Goal: Transaction & Acquisition: Purchase product/service

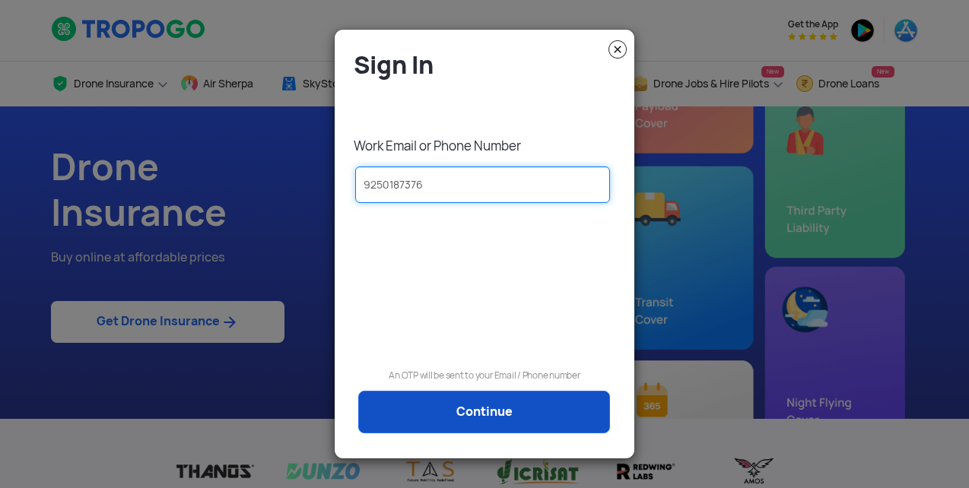
type input "9250187376"
click at [538, 418] on link "Continue" at bounding box center [484, 412] width 252 height 43
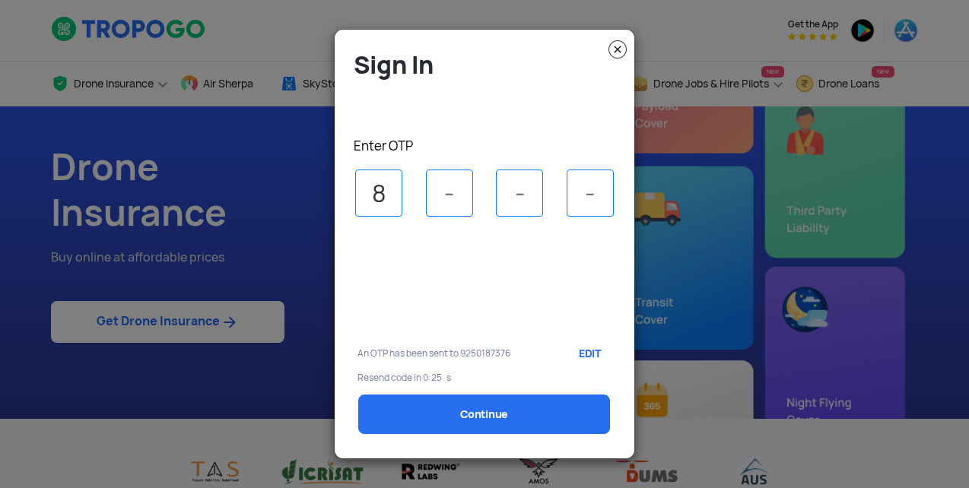
type input "8"
type input "3"
type input "6"
type input "1"
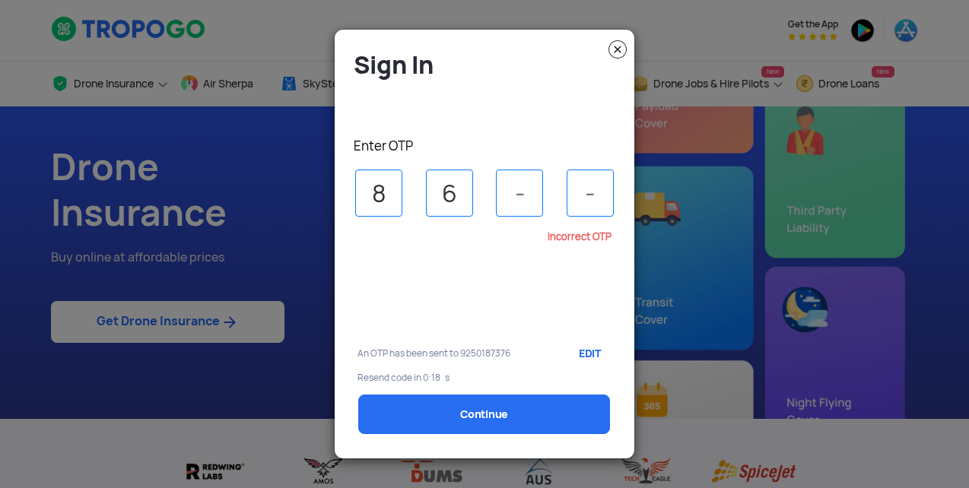
type input "6"
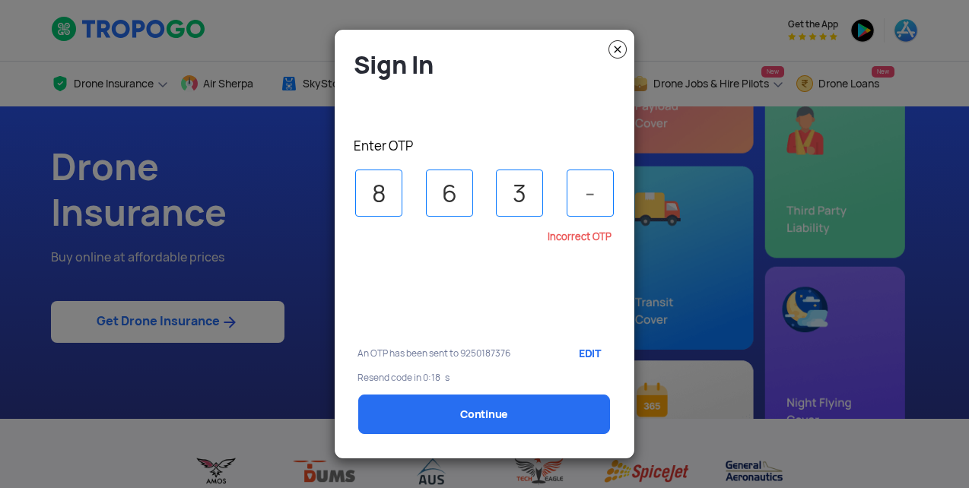
type input "3"
type input "1"
select select "1000000"
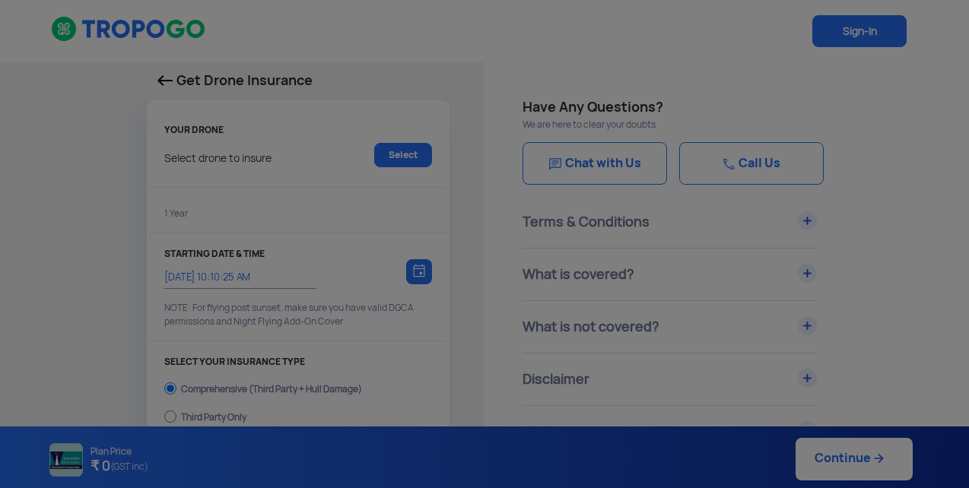
type input "[DATE] 10:20:00 AM"
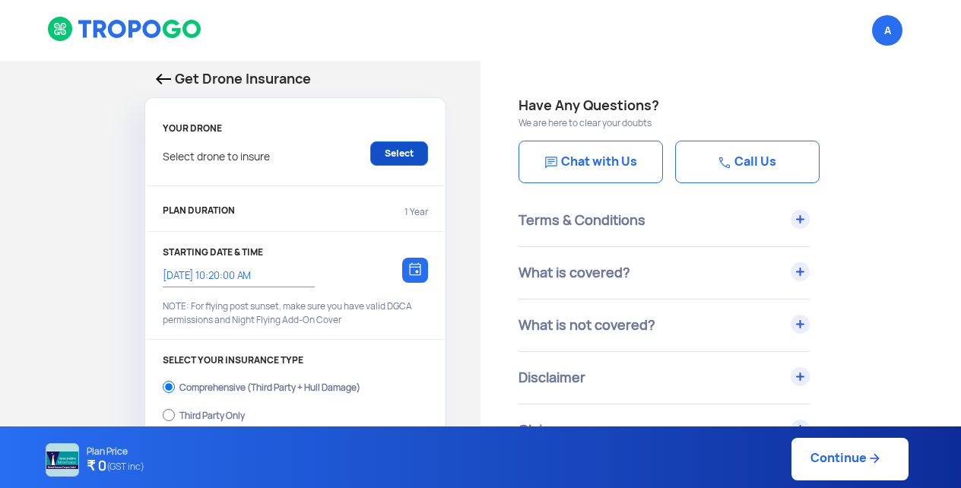
click at [401, 150] on link "Select" at bounding box center [399, 153] width 58 height 24
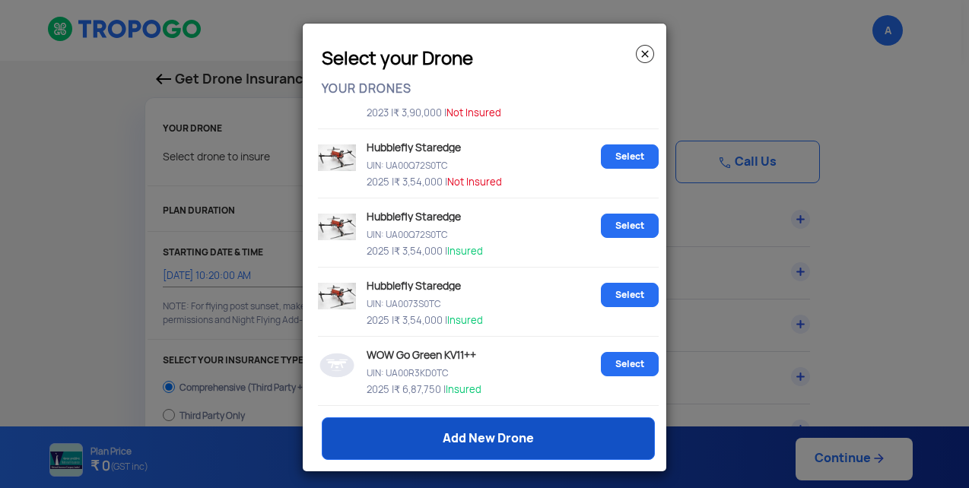
scroll to position [665, 0]
click at [442, 441] on link "Add New Drone" at bounding box center [488, 438] width 333 height 43
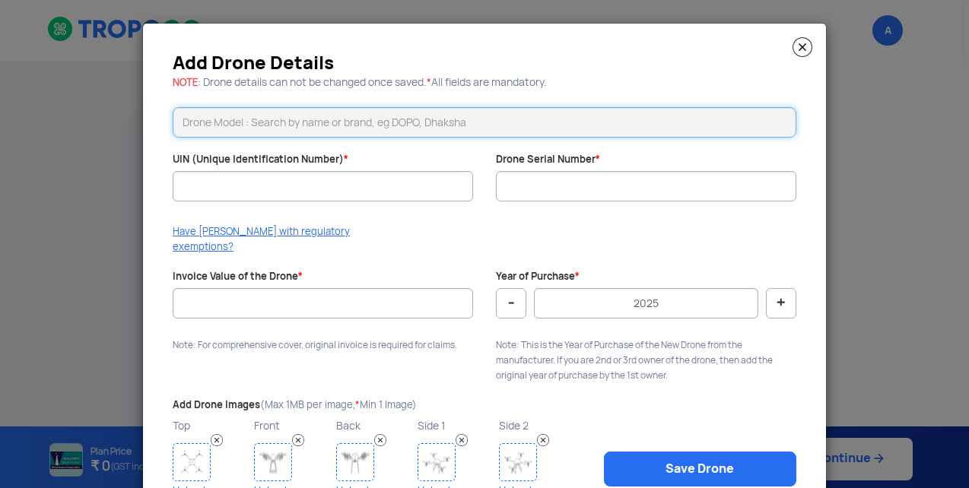
paste input "Staregde"
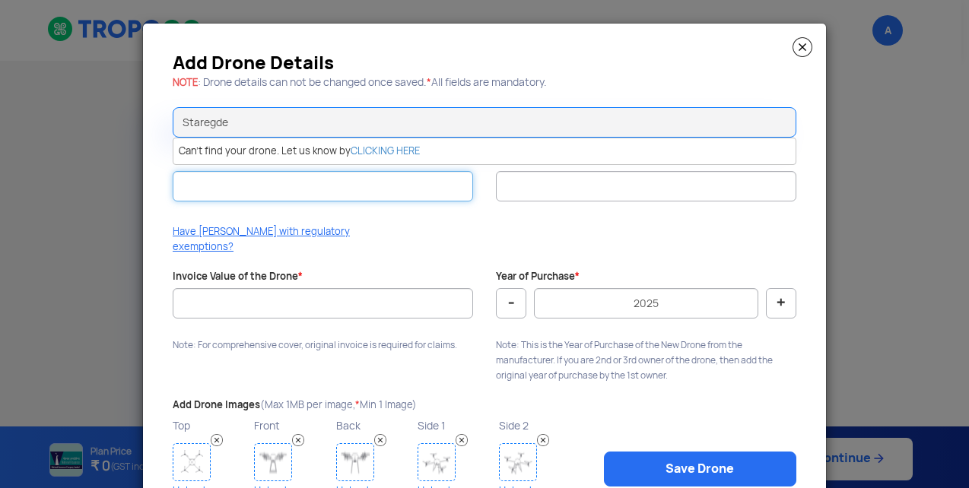
click at [301, 186] on input "UIN (Unique Identification Number) *" at bounding box center [323, 186] width 300 height 30
click at [489, 186] on div "Drone Serial Number *" at bounding box center [645, 185] width 323 height 64
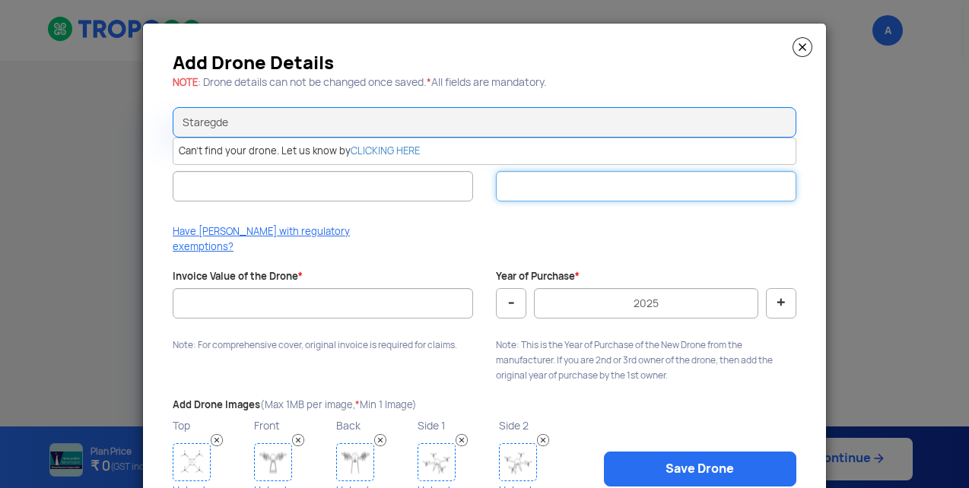
click at [528, 186] on input "Drone Serial Number *" at bounding box center [646, 186] width 300 height 30
click at [406, 202] on div at bounding box center [323, 208] width 300 height 15
click at [347, 118] on input "Staregde" at bounding box center [484, 122] width 623 height 30
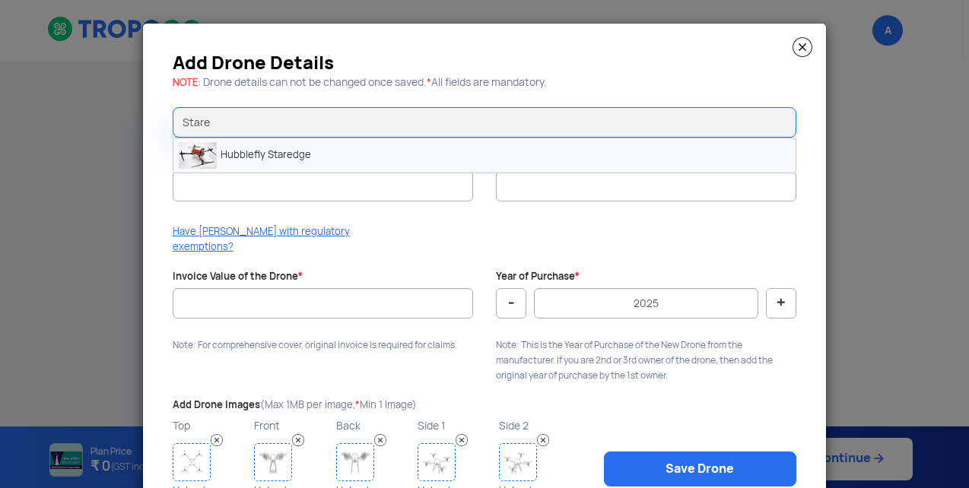
click at [303, 163] on li "Hubblefly Staredge" at bounding box center [484, 155] width 622 height 34
type input "Hubblefly Staredge"
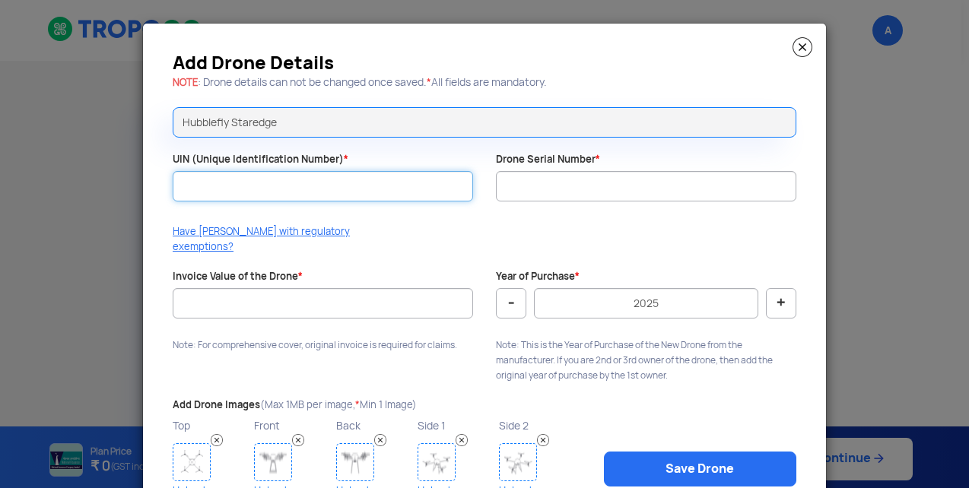
click at [249, 183] on input "UIN (Unique Identification Number) *" at bounding box center [323, 186] width 300 height 30
paste input "UA00TBPS0TC"
type input "UA00TBPS0TC"
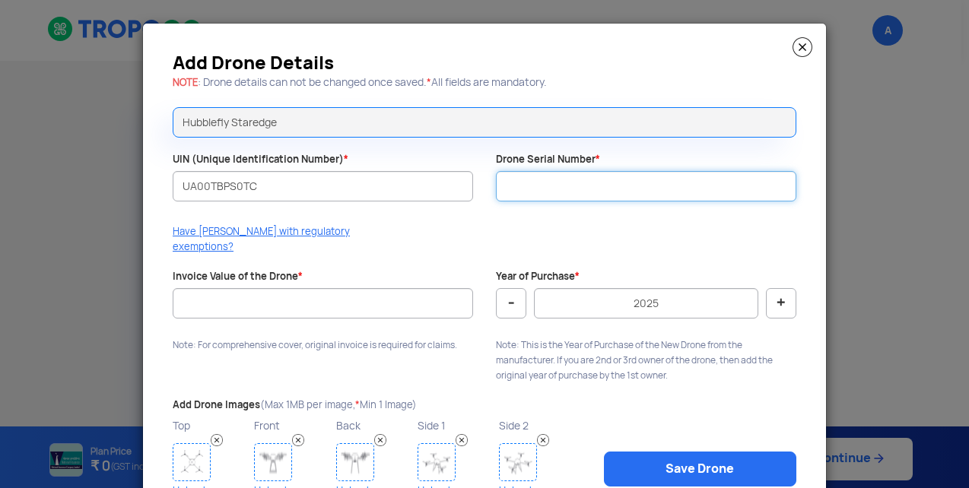
click at [607, 181] on input "Drone Serial Number *" at bounding box center [646, 186] width 300 height 30
paste input "HFSEMR0046"
type input "HFSEMR0046"
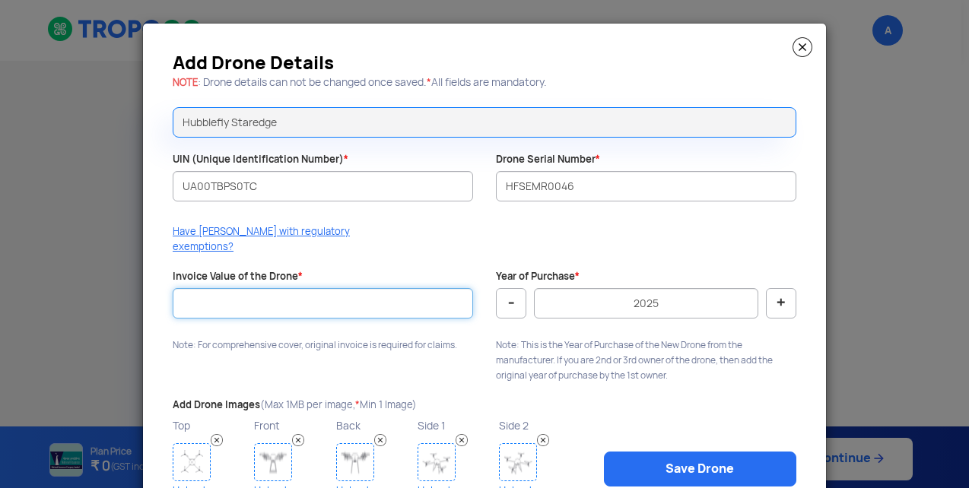
click at [285, 290] on input "Invoice Value of the Drone *" at bounding box center [323, 303] width 300 height 30
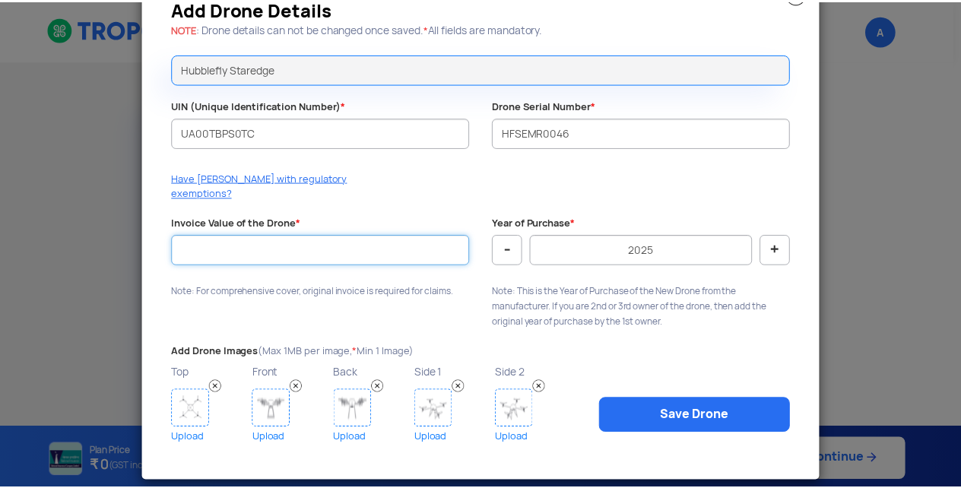
scroll to position [53, 0]
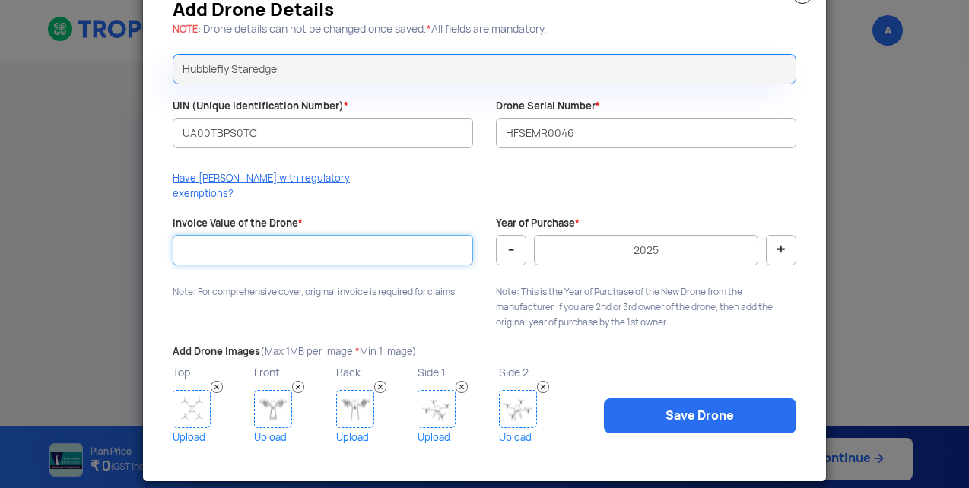
type input "0"
type input "325000"
click at [251, 312] on div "Add Drone Details NOTE : Drone details can not be changed once saved. * All fie…" at bounding box center [484, 225] width 683 height 511
click at [198, 390] on img at bounding box center [192, 409] width 38 height 38
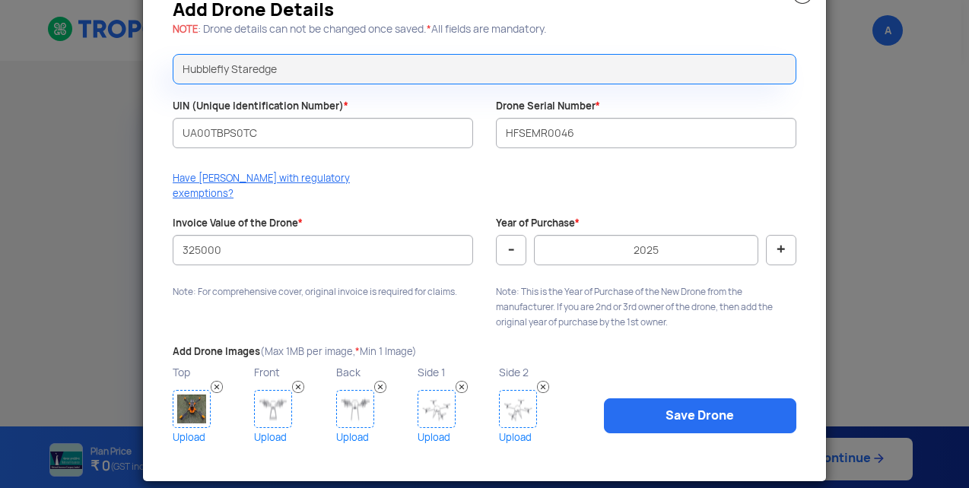
click at [268, 390] on img at bounding box center [273, 409] width 38 height 38
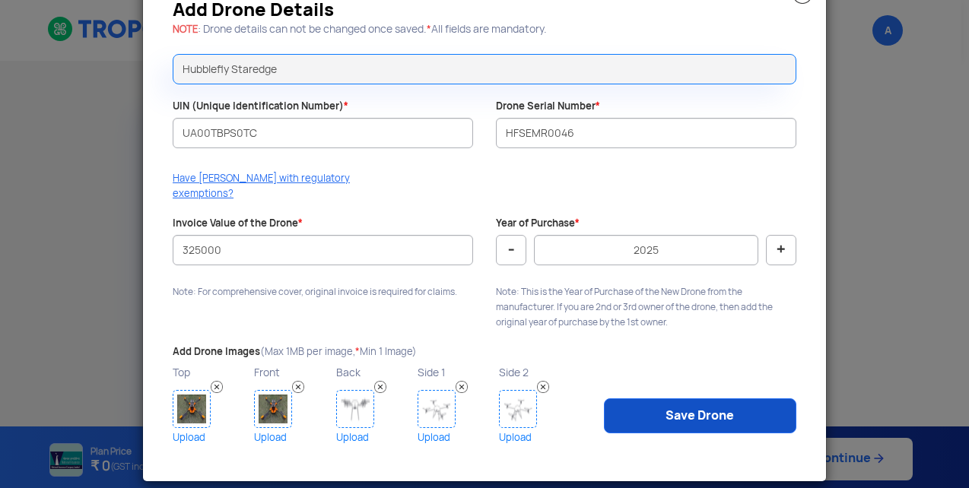
click at [703, 401] on link "Save Drone" at bounding box center [700, 415] width 192 height 35
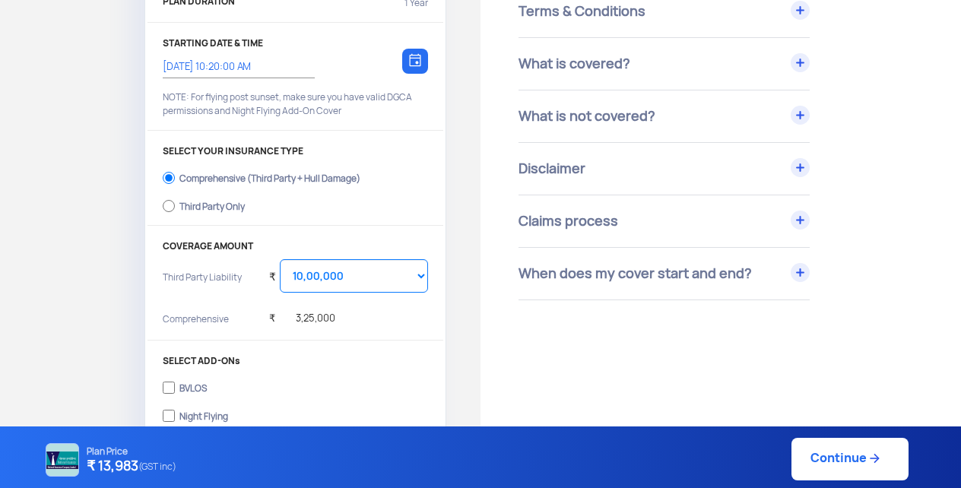
scroll to position [211, 0]
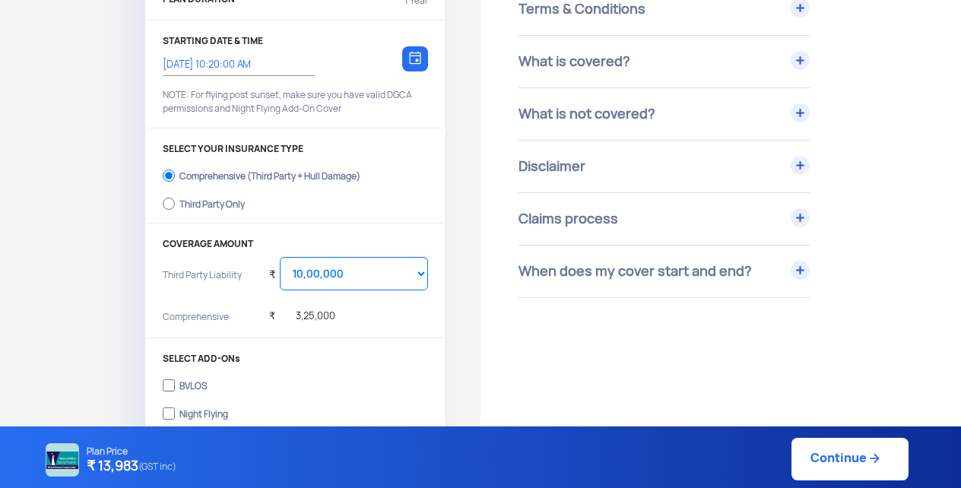
click at [167, 200] on input "Third Party Only" at bounding box center [169, 203] width 12 height 21
radio input "true"
select select "2000000"
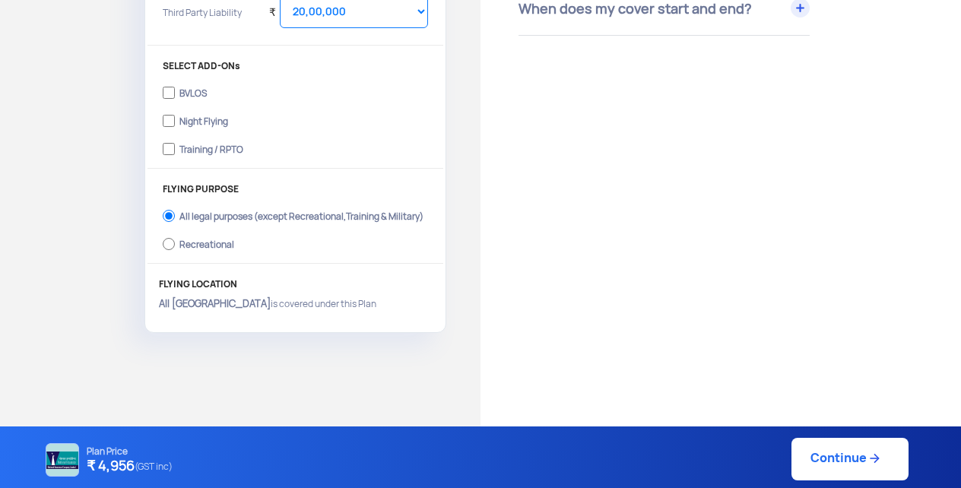
scroll to position [491, 0]
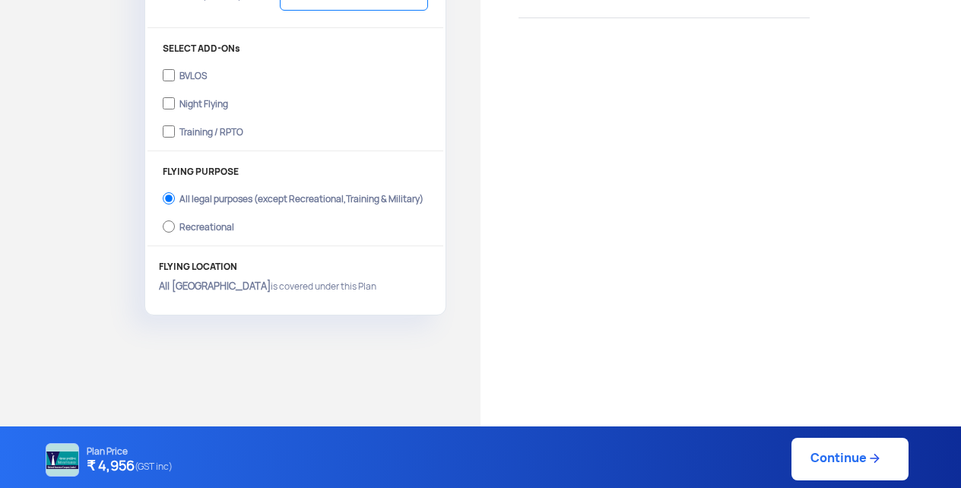
click at [169, 124] on input "Training / RPTO" at bounding box center [169, 131] width 12 height 21
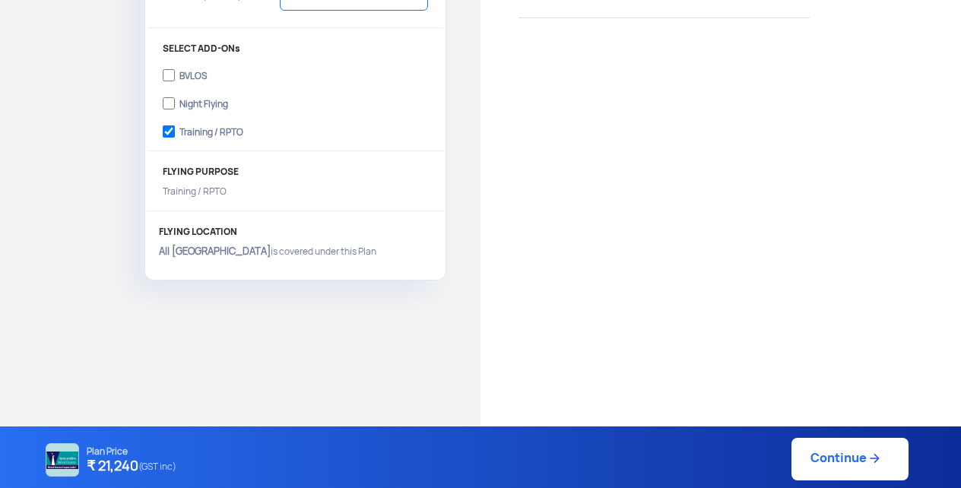
click at [169, 125] on input "Training / RPTO" at bounding box center [169, 131] width 12 height 21
checkbox input "false"
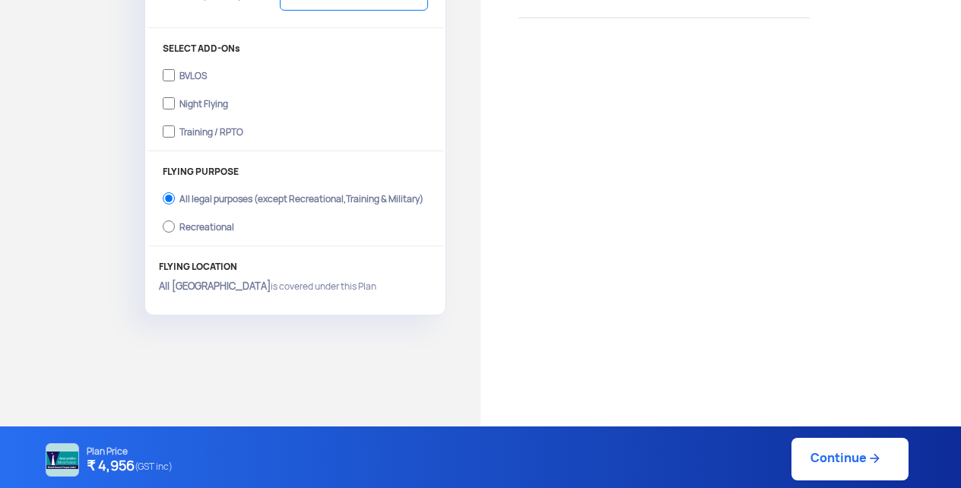
click at [167, 220] on input "Recreational" at bounding box center [169, 226] width 12 height 21
radio input "true"
click at [167, 220] on input "Recreational" at bounding box center [169, 226] width 12 height 21
click at [167, 189] on input "All legal purposes (except Recreational,Training & Military)" at bounding box center [169, 198] width 12 height 21
radio input "true"
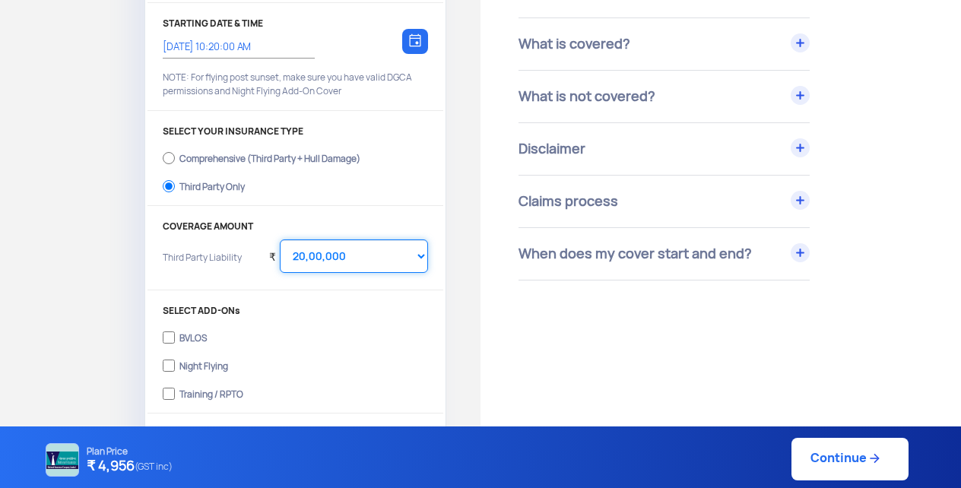
scroll to position [230, 0]
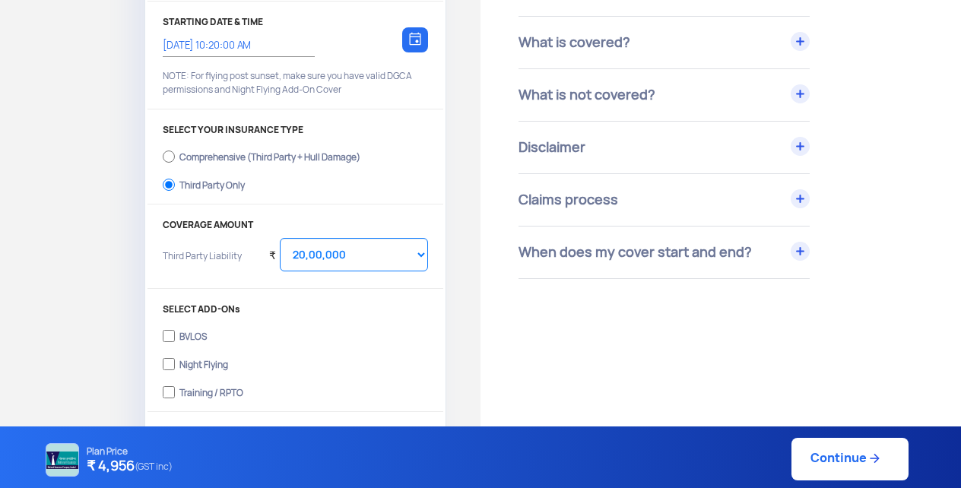
click at [348, 158] on div "Comprehensive (Third Party + Hull Damage)" at bounding box center [269, 155] width 181 height 6
click at [175, 159] on input "Comprehensive (Third Party + Hull Damage)" at bounding box center [169, 156] width 12 height 21
radio input "true"
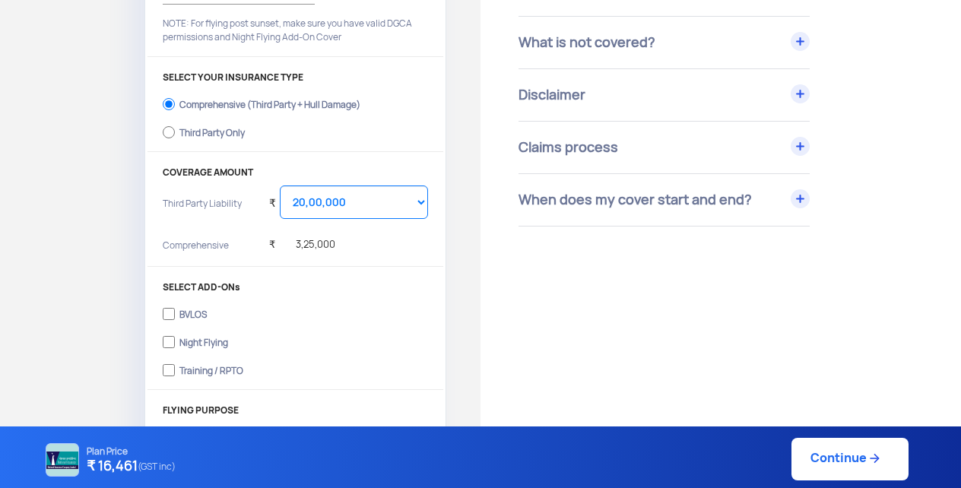
scroll to position [284, 0]
click at [163, 359] on input "Training / RPTO" at bounding box center [169, 369] width 12 height 21
click at [167, 363] on input "Training / RPTO" at bounding box center [169, 369] width 12 height 21
checkbox input "false"
click at [170, 128] on input "Third Party Only" at bounding box center [169, 131] width 12 height 21
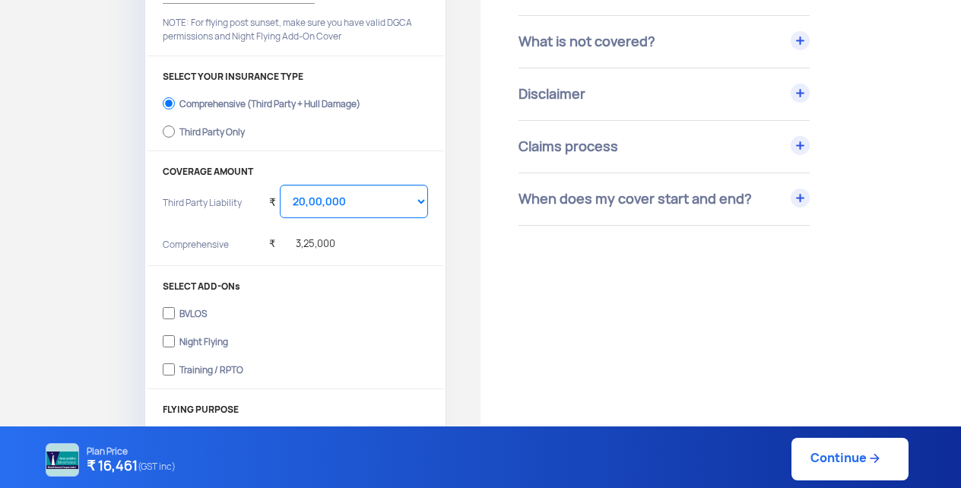
radio input "true"
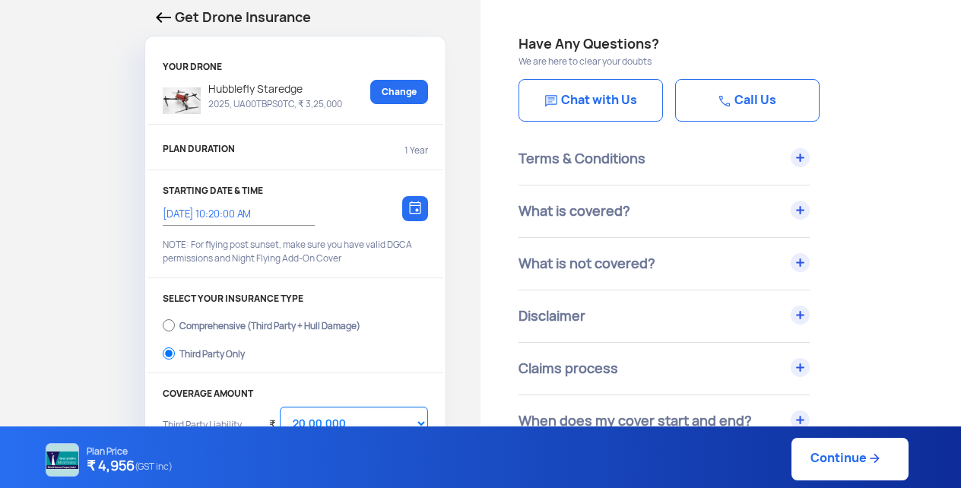
scroll to position [54, 0]
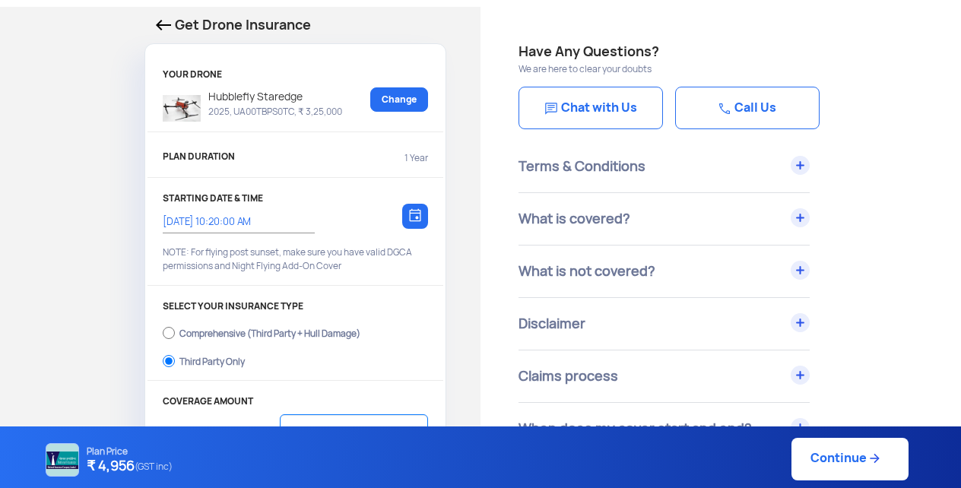
click at [846, 459] on link "Continue" at bounding box center [849, 459] width 117 height 43
type input "[DATE] 10:28:00 AM"
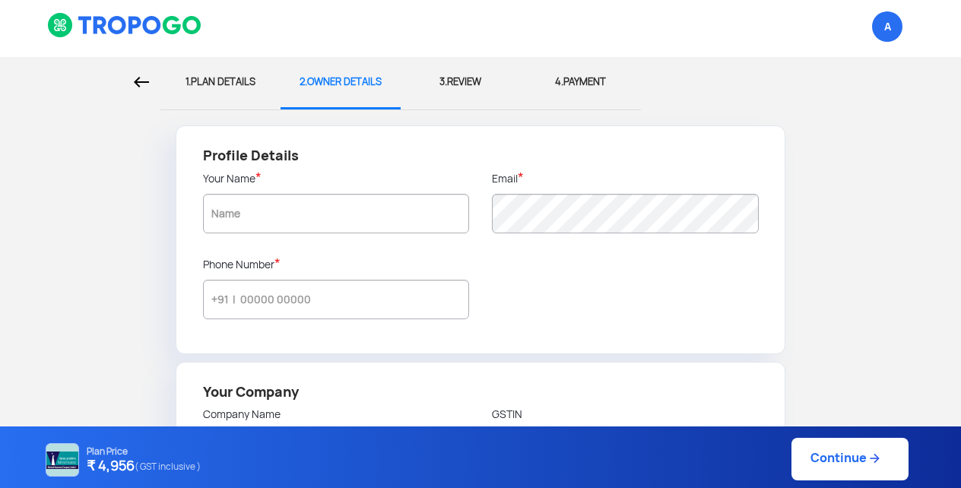
type input "[PERSON_NAME]"
type input "9250187376"
type input "WOW GO GREEN LLP"
type input "06AADFW9929P1Z8"
type input "WOW GO GREEN LLP"
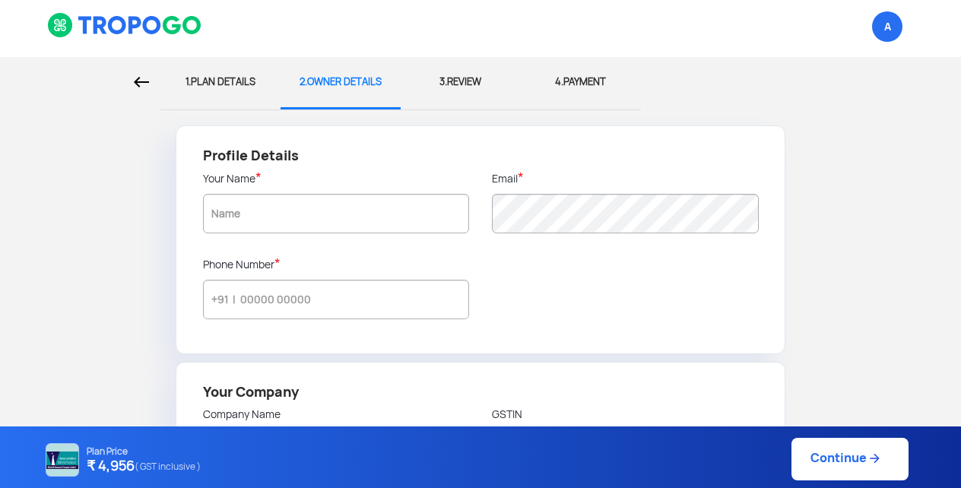
type input "A - 1715, [GEOGRAPHIC_DATA], [GEOGRAPHIC_DATA]"
type input "121010"
type input "[GEOGRAPHIC_DATA]"
type input "Haryana"
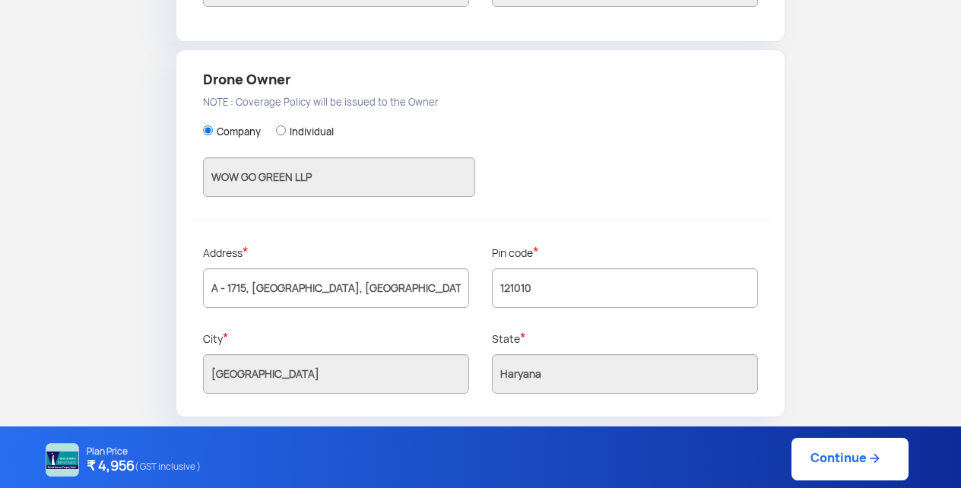
scroll to position [465, 0]
click at [809, 458] on link "Continue" at bounding box center [849, 459] width 117 height 43
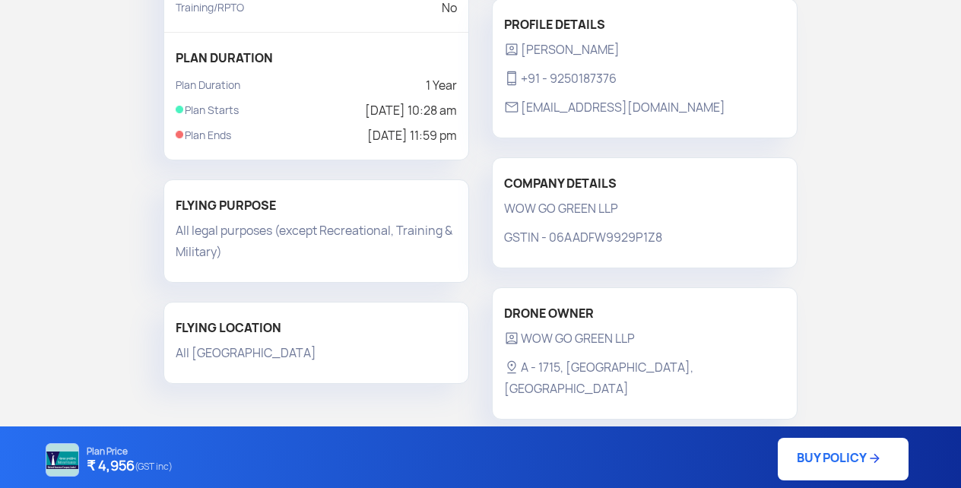
scroll to position [322, 0]
click at [837, 469] on link "BUY POLICY" at bounding box center [843, 459] width 131 height 43
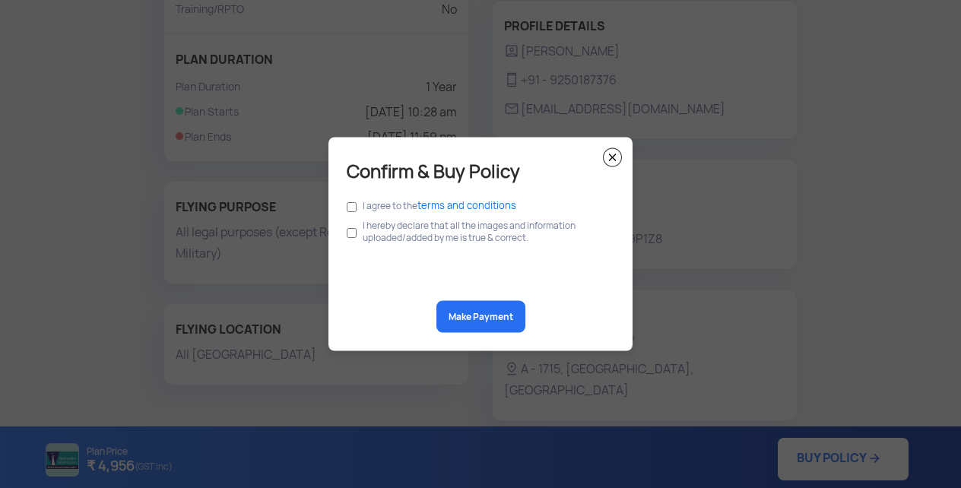
click at [348, 201] on input "checkbox" at bounding box center [352, 207] width 10 height 17
checkbox input "true"
click at [349, 225] on input "checkbox" at bounding box center [352, 233] width 10 height 29
checkbox input "true"
click at [609, 157] on img at bounding box center [612, 157] width 19 height 19
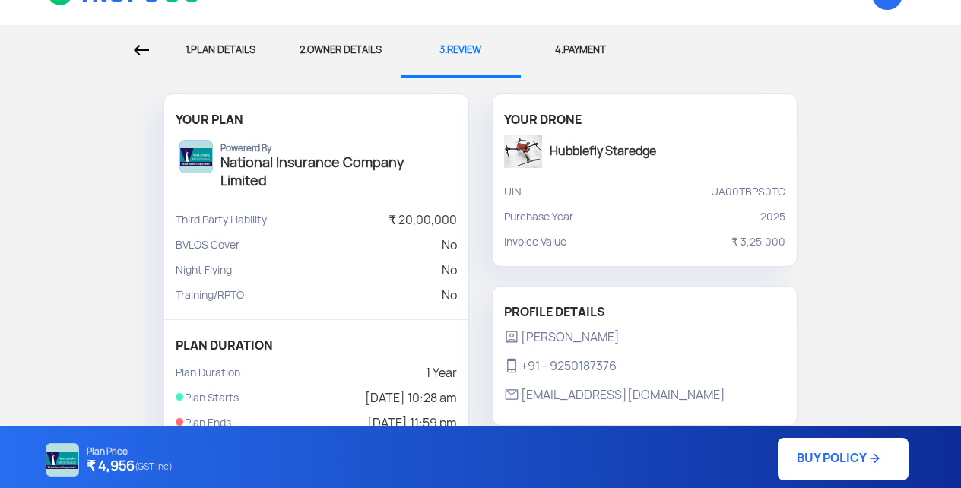
scroll to position [35, 0]
click at [617, 171] on div "YOUR DRONE Hubblefly Staredge" at bounding box center [645, 143] width 304 height 74
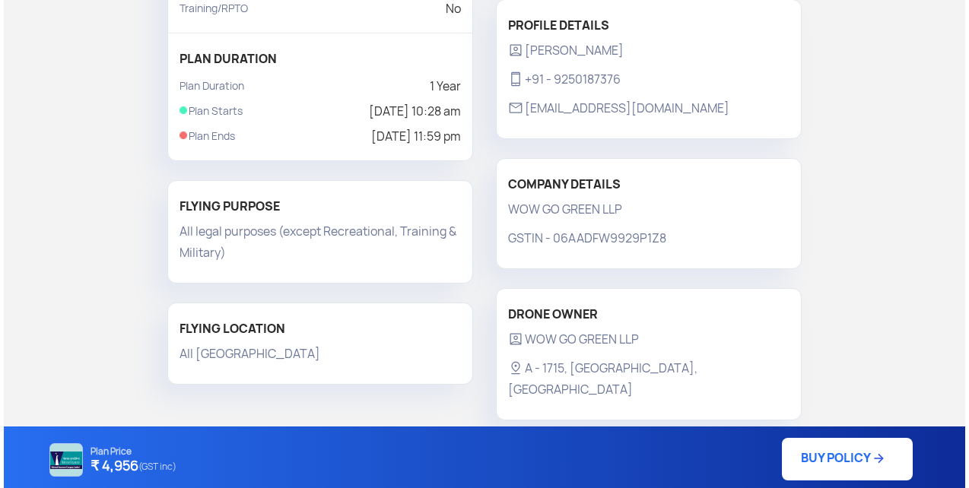
scroll to position [322, 0]
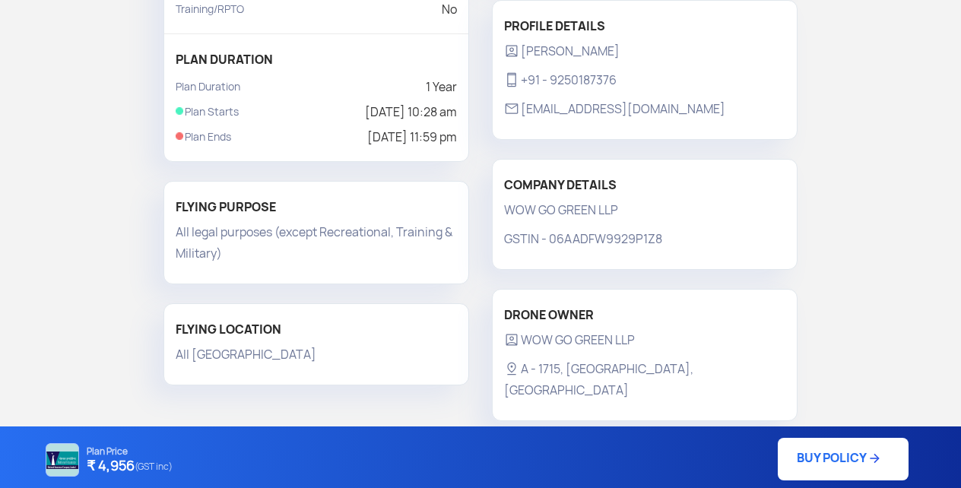
click at [820, 462] on link "BUY POLICY" at bounding box center [843, 459] width 131 height 43
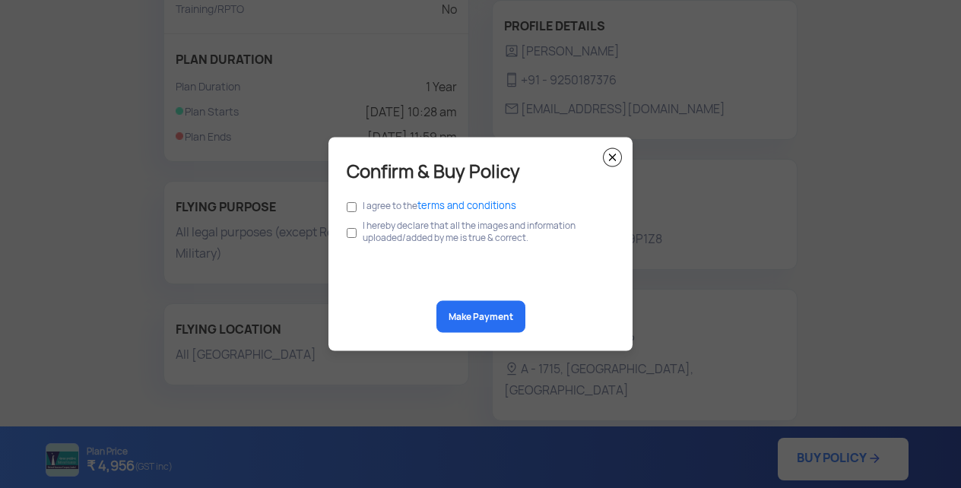
click at [354, 205] on input "checkbox" at bounding box center [352, 207] width 10 height 17
checkbox input "true"
click at [355, 225] on input "checkbox" at bounding box center [352, 233] width 10 height 29
checkbox input "true"
click at [464, 325] on button "Make Payment" at bounding box center [480, 317] width 89 height 32
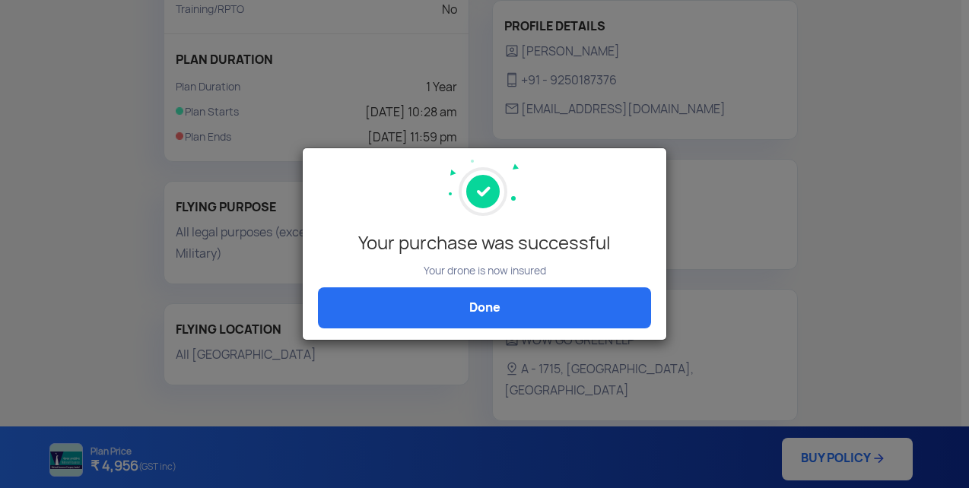
click at [422, 294] on link "Done" at bounding box center [484, 307] width 333 height 41
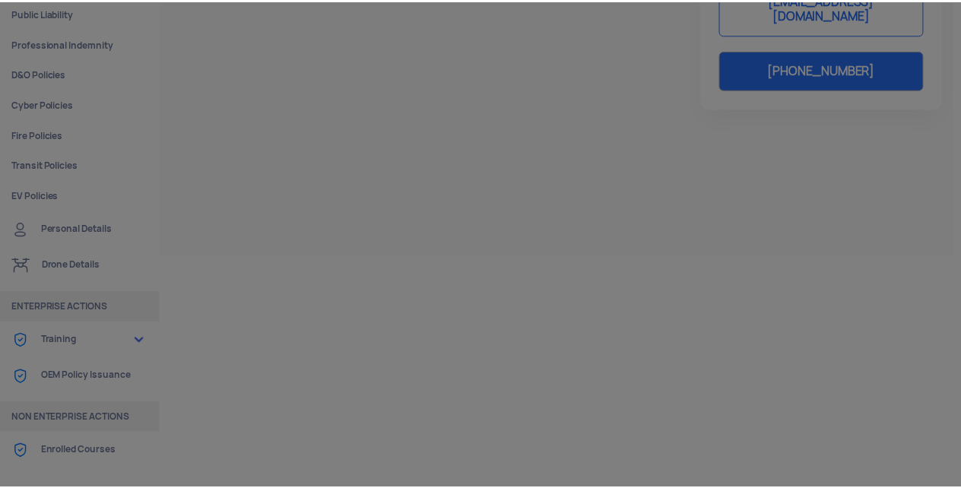
scroll to position [197, 0]
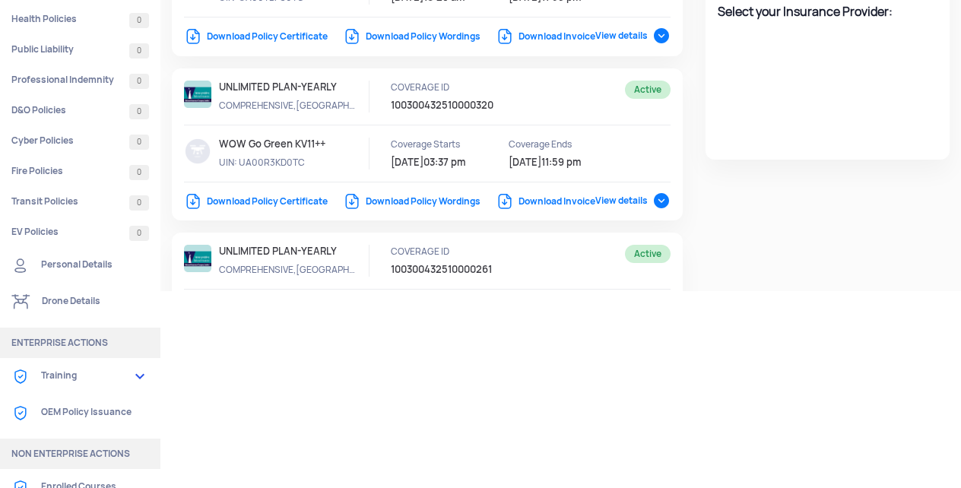
select select "National Insurance"
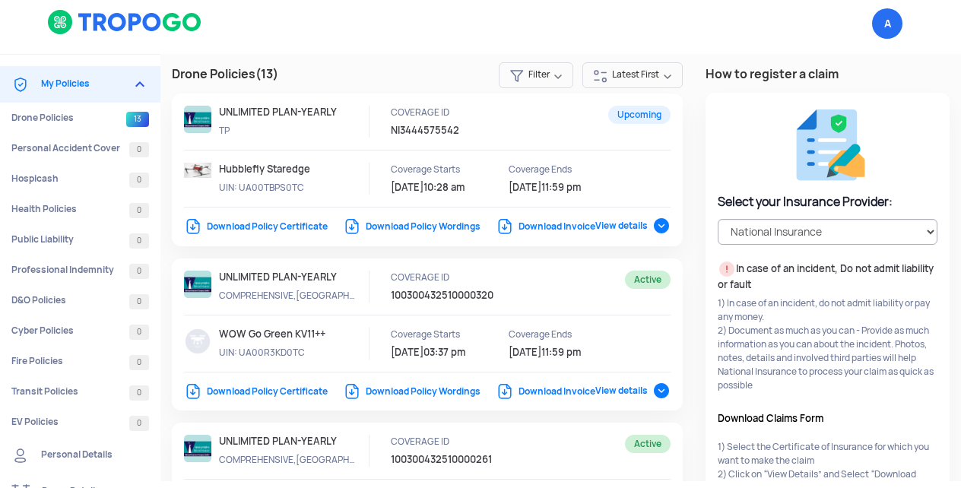
scroll to position [6, 0]
click at [304, 227] on link "Download Policy Certificate" at bounding box center [256, 227] width 144 height 12
click at [134, 82] on img at bounding box center [140, 85] width 18 height 18
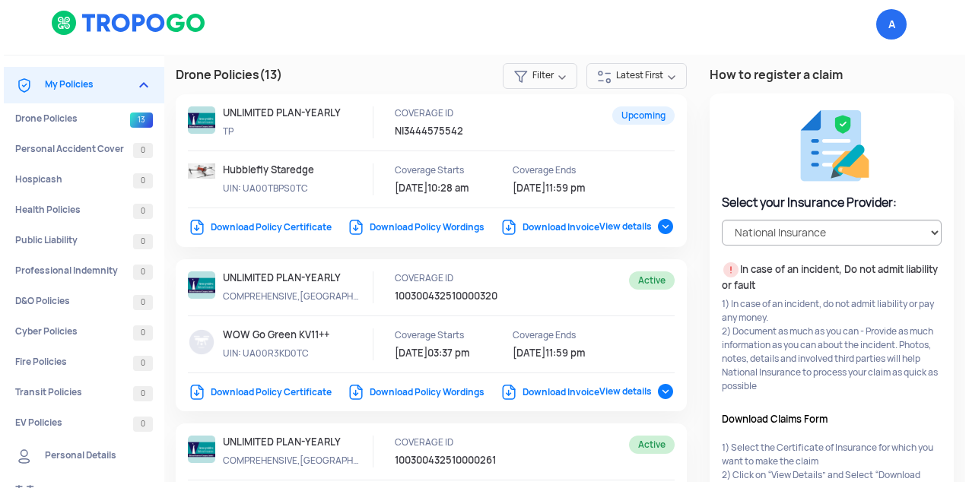
scroll to position [0, 0]
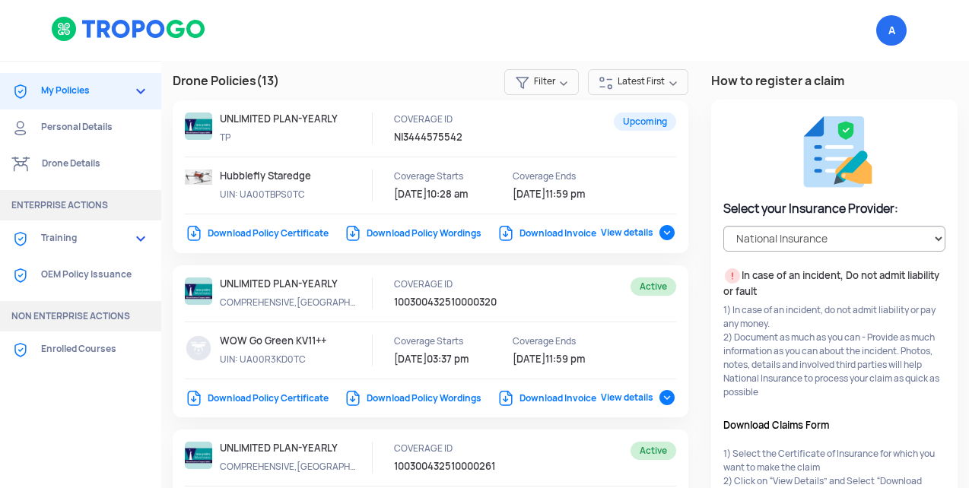
click at [68, 243] on link "Training" at bounding box center [80, 238] width 161 height 36
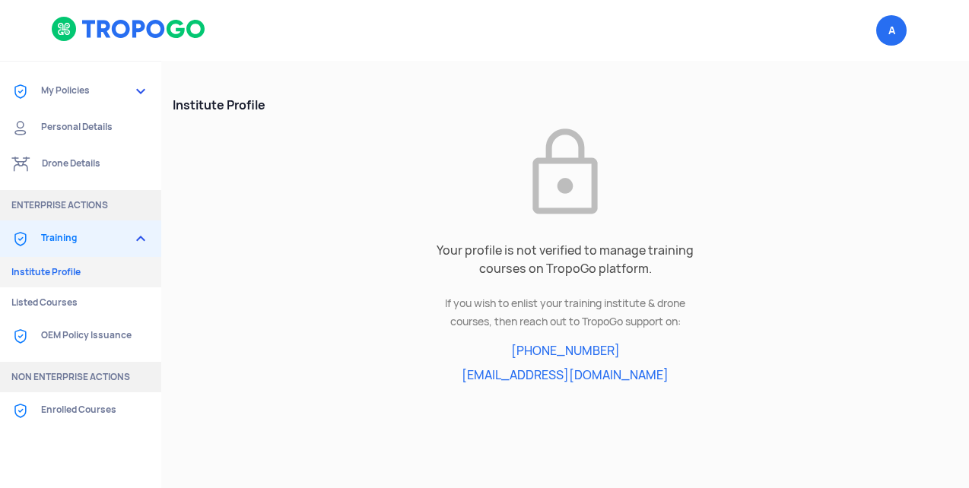
click at [68, 172] on link "Drone Details" at bounding box center [80, 164] width 161 height 36
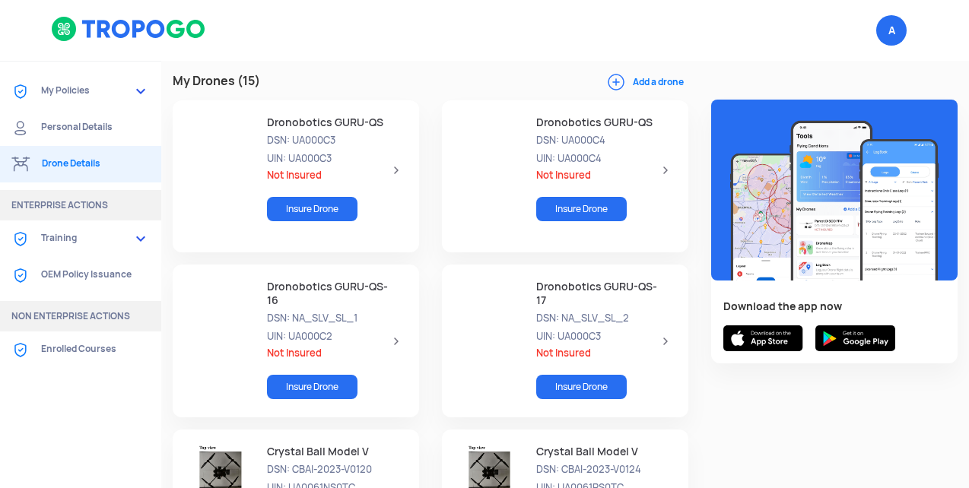
click at [607, 77] on button "Add a drone" at bounding box center [647, 82] width 81 height 14
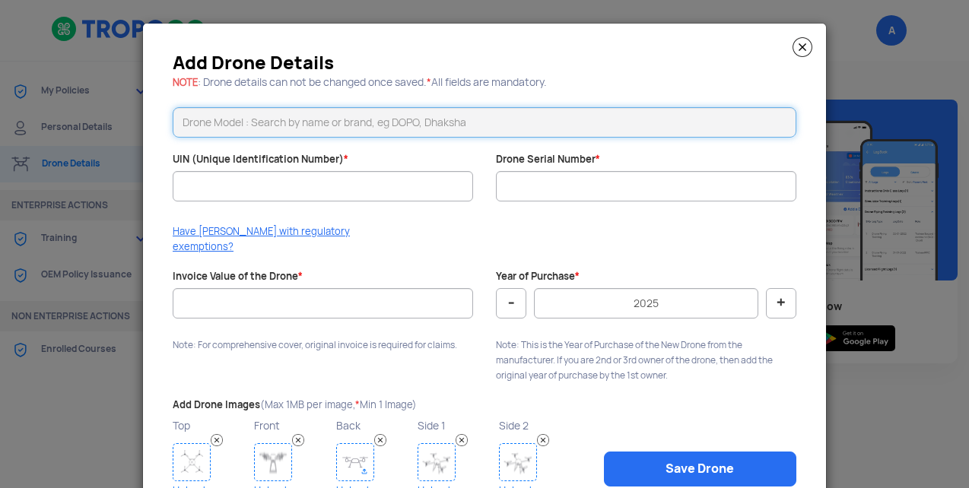
paste input "Staregde"
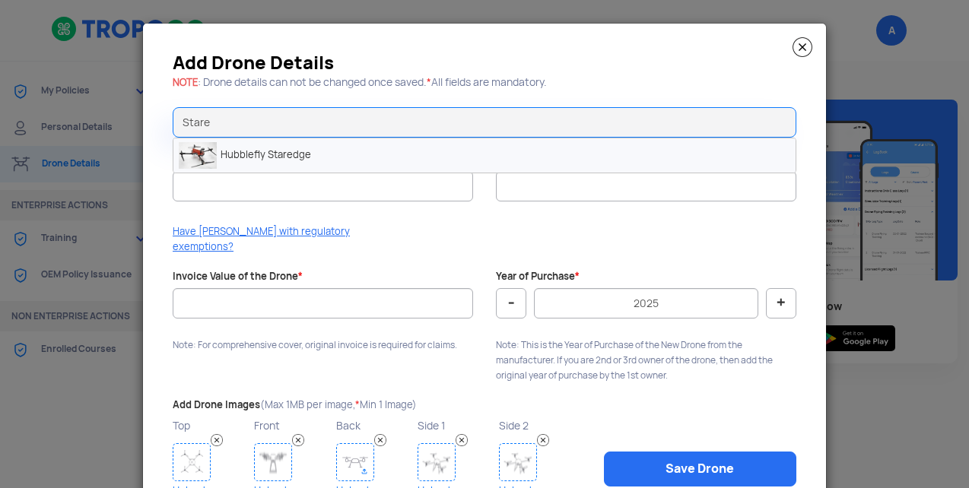
click at [243, 160] on li "Hubblefly Staredge" at bounding box center [484, 155] width 622 height 34
type input "Hubblefly Staredge"
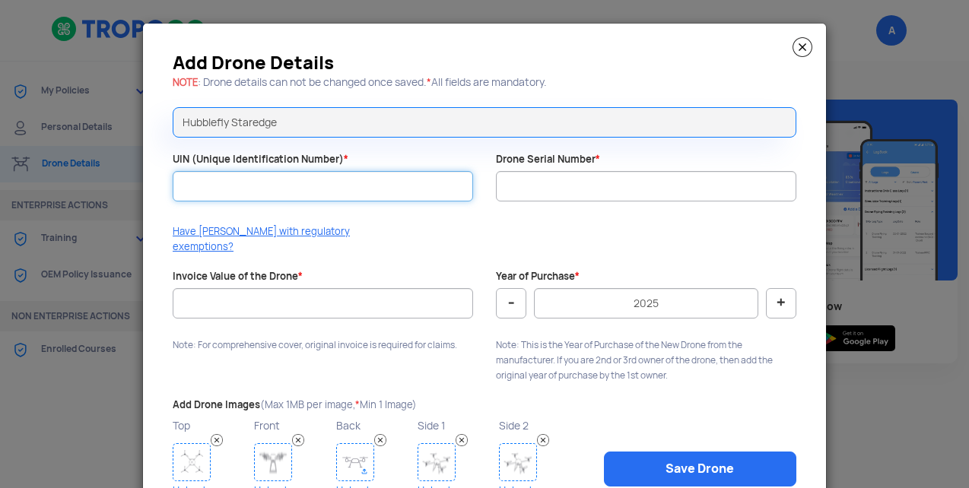
click at [316, 183] on input "UIN (Unique Identification Number) *" at bounding box center [323, 186] width 300 height 30
paste input "UA00TBSS0TC"
type input "UA00TBSS0TC"
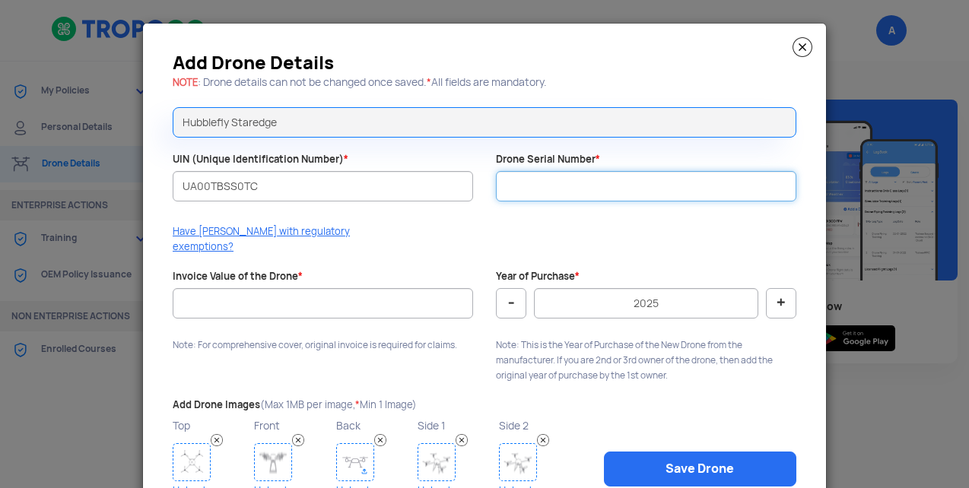
click at [544, 175] on input "Drone Serial Number *" at bounding box center [646, 186] width 300 height 30
paste input "HFSEMR0047"
type input "HFSEMR0047"
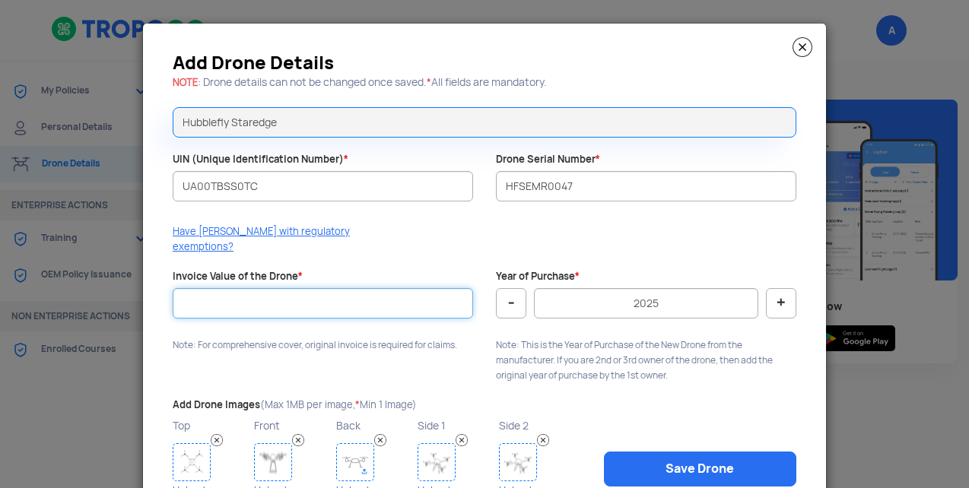
click at [278, 296] on input "Invoice Value of the Drone *" at bounding box center [323, 303] width 300 height 30
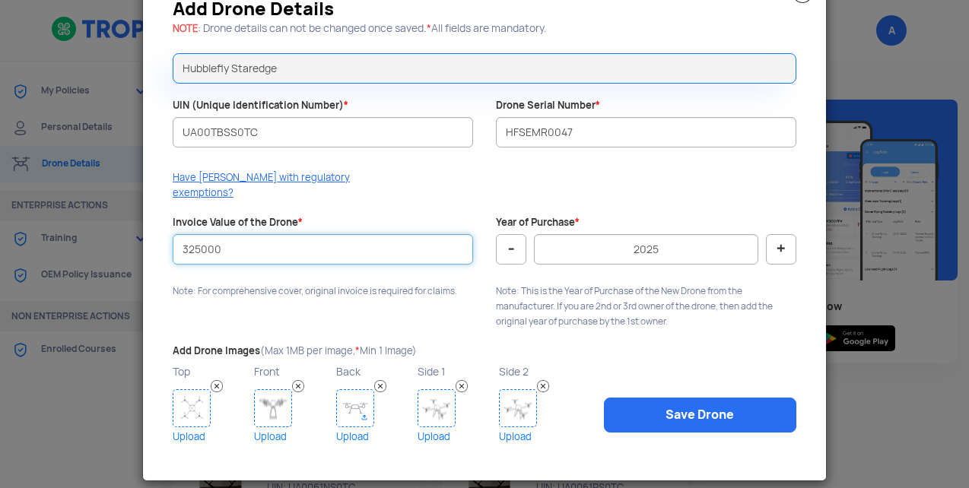
scroll to position [53, 0]
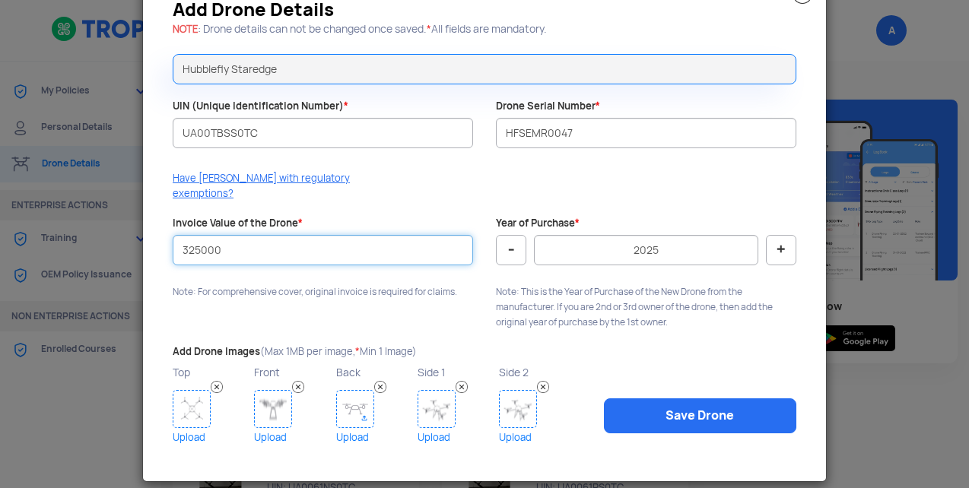
type input "325000"
click at [194, 390] on img at bounding box center [192, 409] width 38 height 38
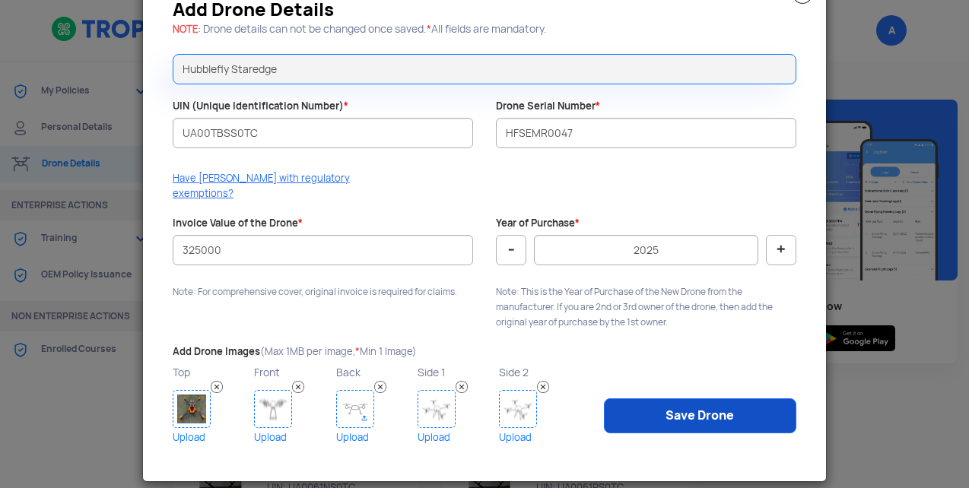
click at [673, 399] on link "Save Drone" at bounding box center [700, 415] width 192 height 35
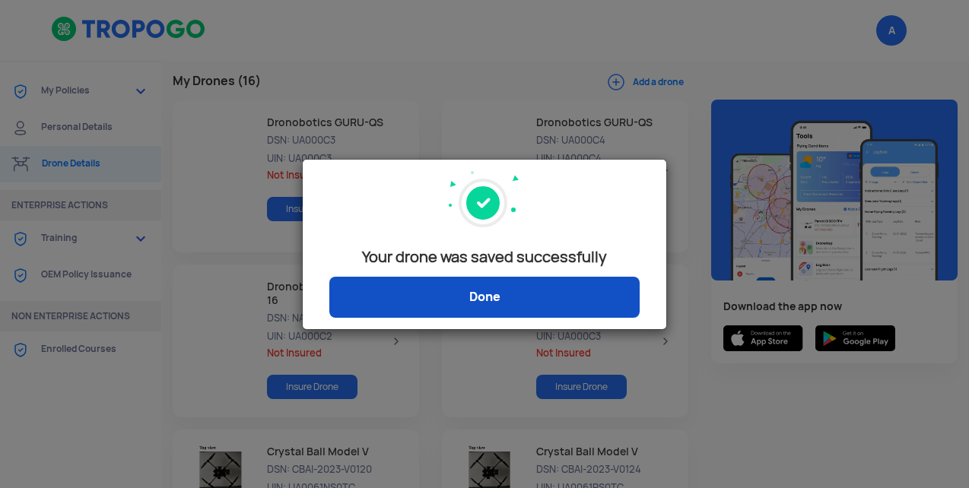
click at [423, 301] on link "Done" at bounding box center [484, 297] width 310 height 41
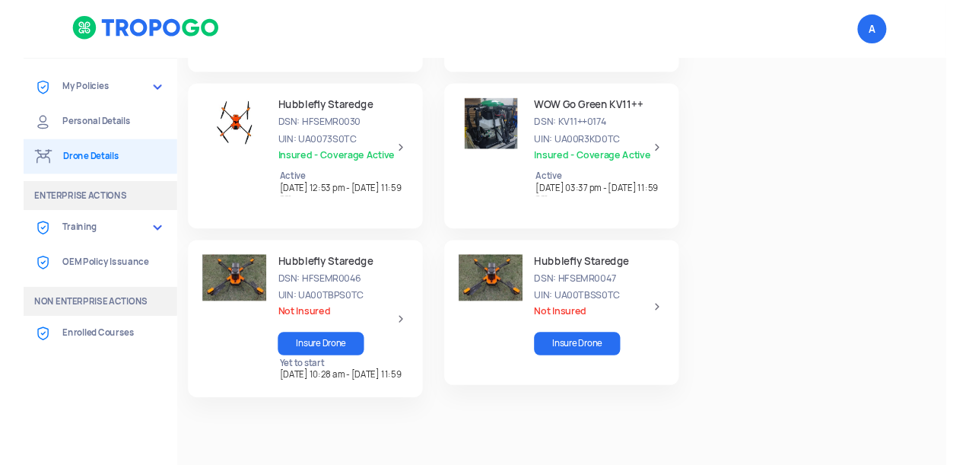
scroll to position [999, 0]
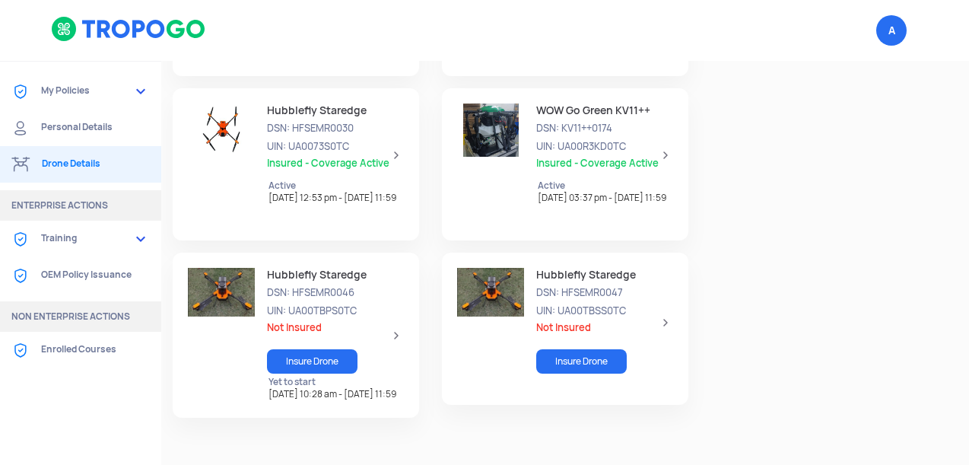
click at [458, 430] on div "My Drones (16) Add a drone Dronobotics GURU-QS DSN: UA000C3 UIN: UA000C3 Not In…" at bounding box center [564, 263] width 807 height 404
click at [300, 304] on span "UIN: UA00TBPS0TC" at bounding box center [329, 311] width 125 height 14
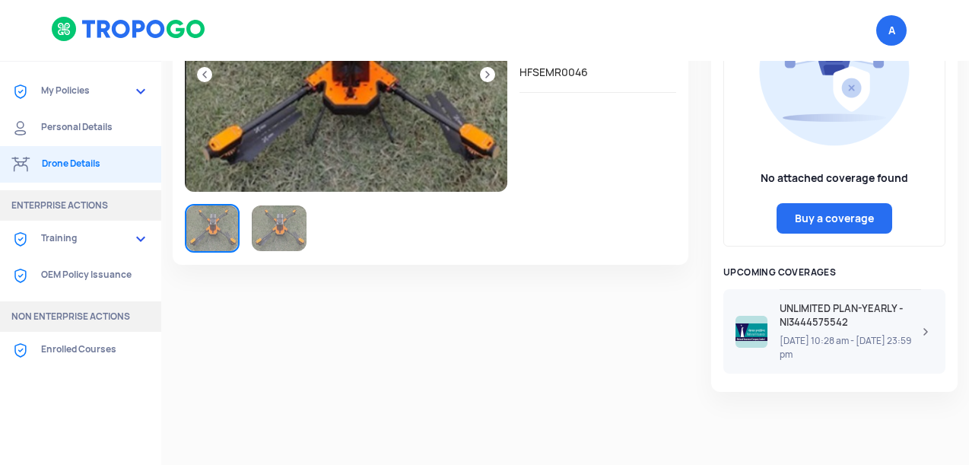
scroll to position [27, 0]
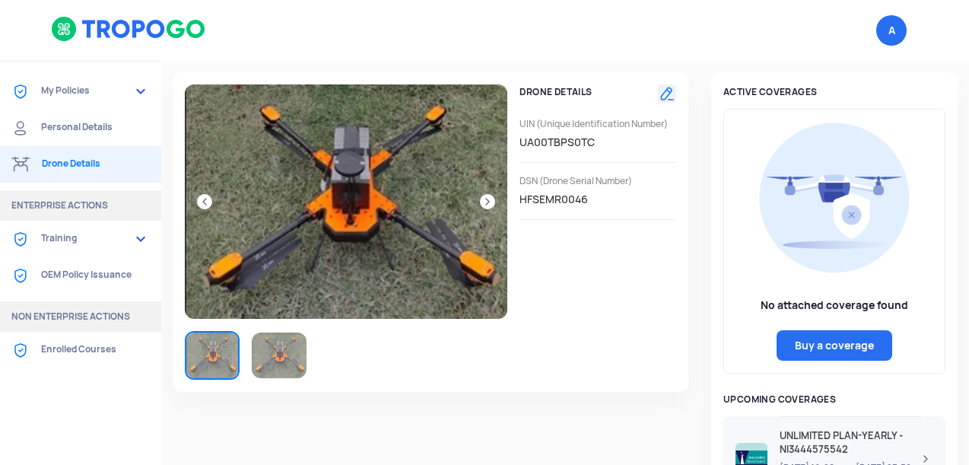
click at [96, 170] on link "Drone Details" at bounding box center [80, 164] width 161 height 36
click at [203, 204] on link at bounding box center [204, 201] width 15 height 15
click at [203, 205] on link at bounding box center [204, 201] width 15 height 15
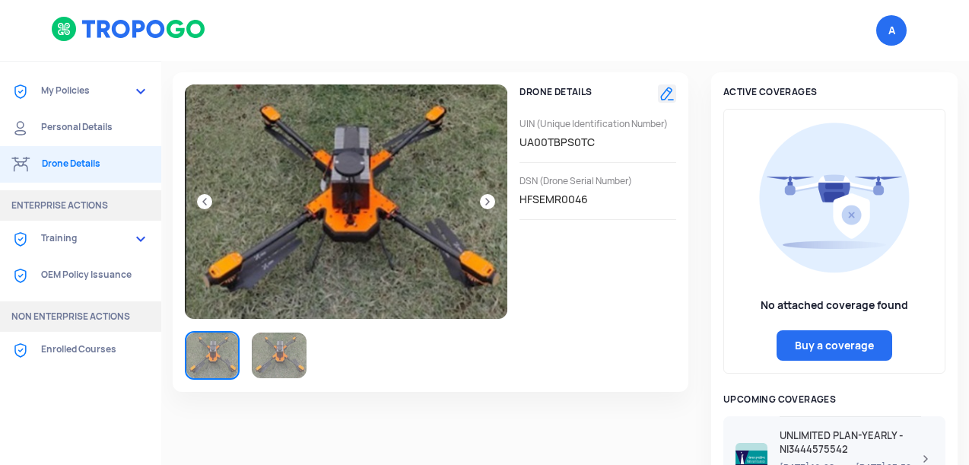
click at [203, 205] on link at bounding box center [204, 201] width 15 height 15
click at [79, 143] on link "Personal Details" at bounding box center [80, 127] width 161 height 36
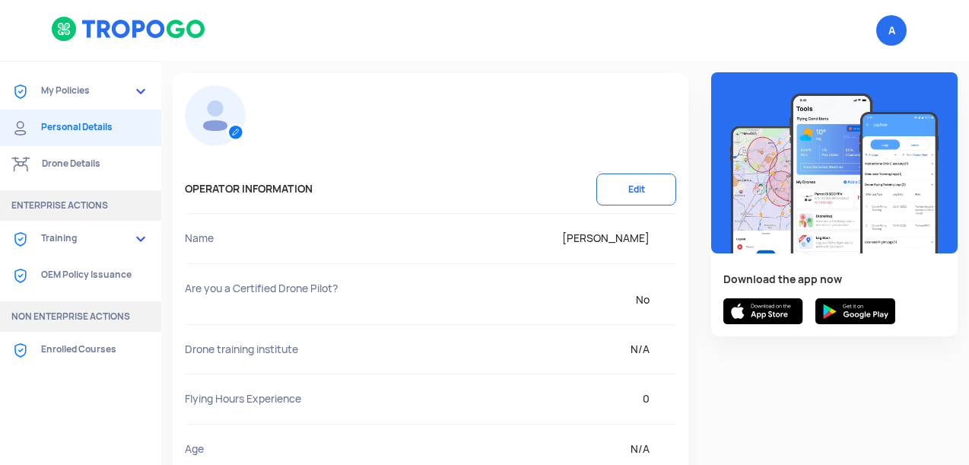
click at [83, 154] on link "Drone Details" at bounding box center [80, 164] width 161 height 36
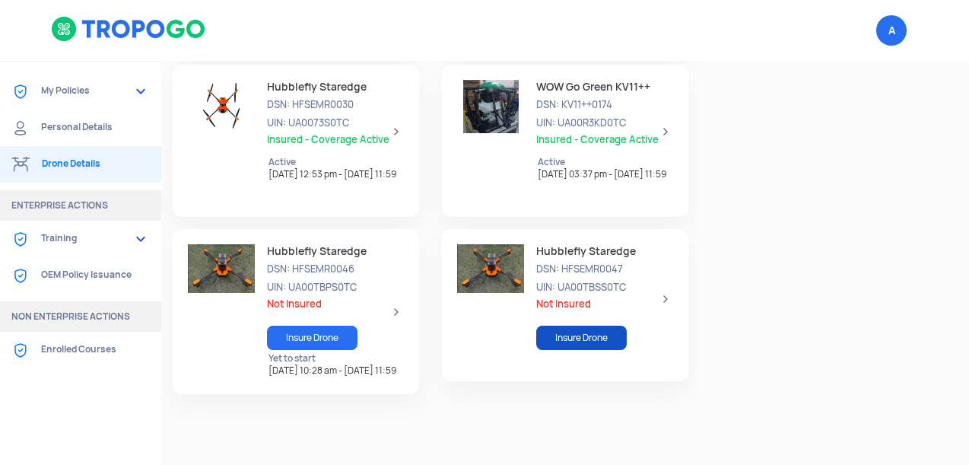
click at [582, 343] on link "Insure Drone" at bounding box center [581, 337] width 90 height 24
select select "1000000"
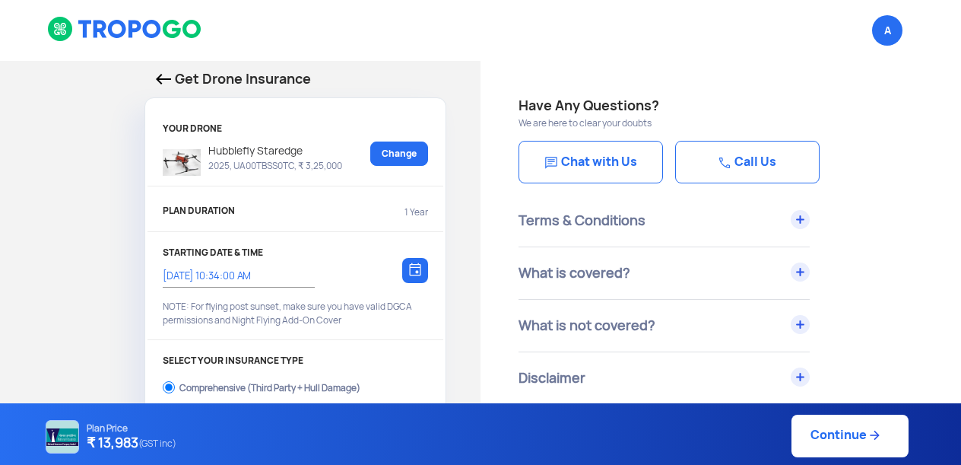
click at [392, 230] on div "PLAN DURATION 1 Year" at bounding box center [296, 216] width 296 height 30
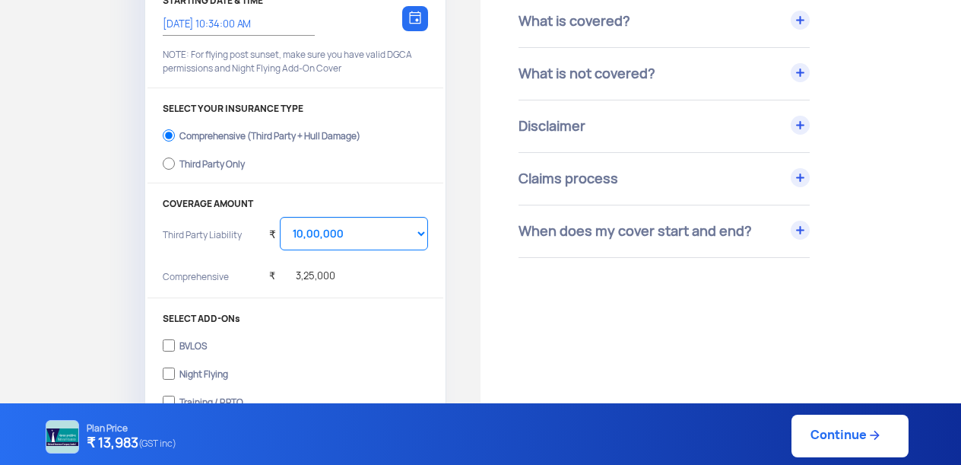
scroll to position [245, 0]
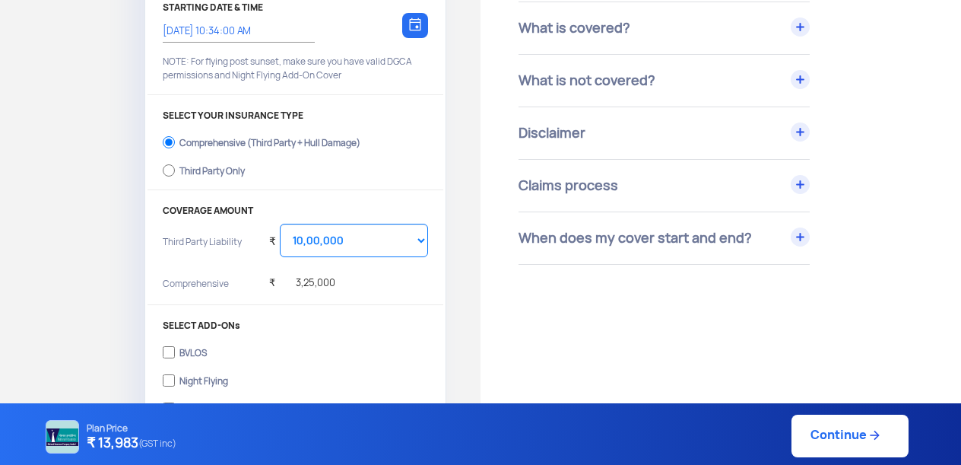
click at [167, 164] on input "Third Party Only" at bounding box center [169, 170] width 12 height 21
radio input "true"
select select "2000000"
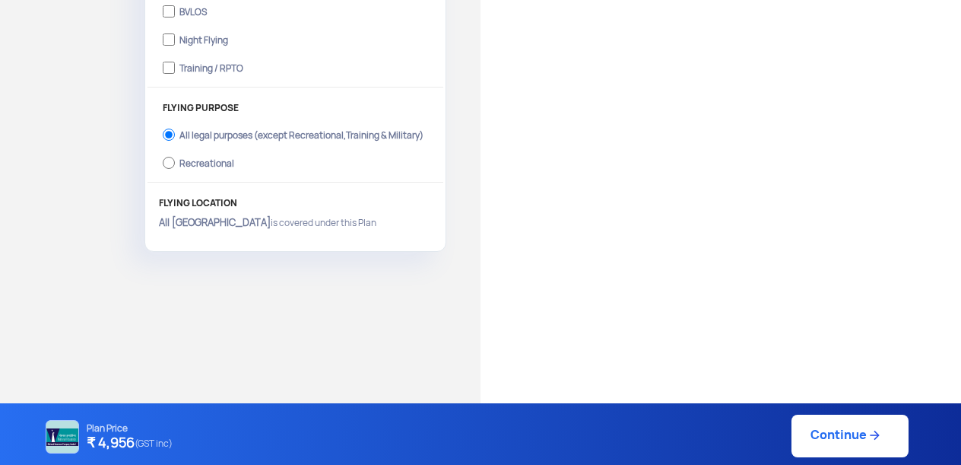
scroll to position [555, 0]
click at [835, 425] on link "Continue" at bounding box center [849, 435] width 117 height 43
type input "[DATE] 10:36:00 AM"
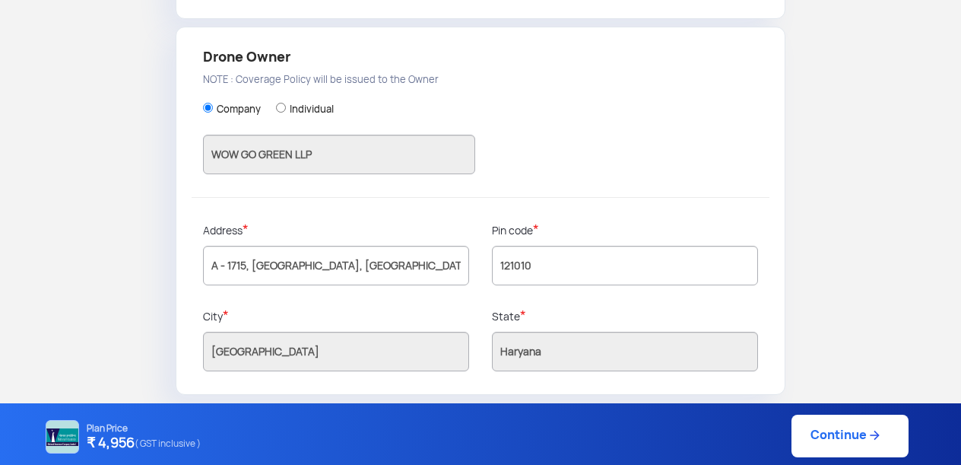
click at [848, 435] on link "Continue" at bounding box center [849, 435] width 117 height 43
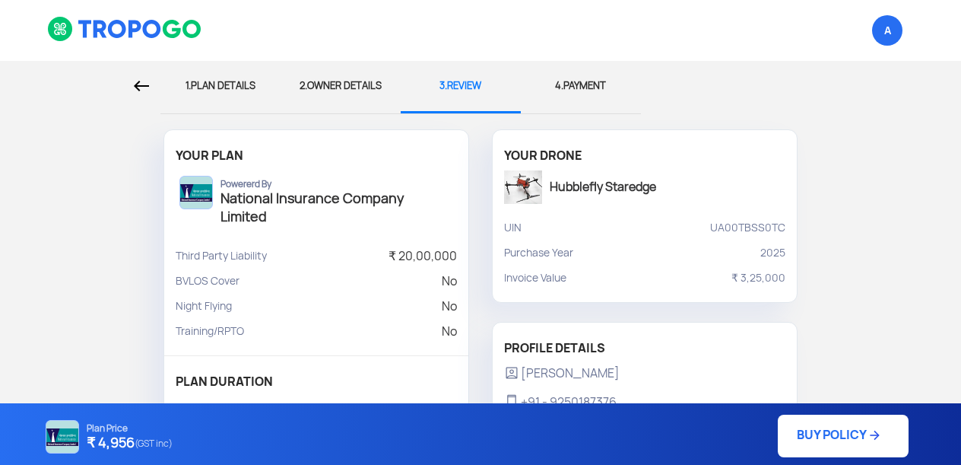
click at [810, 431] on link "BUY POLICY" at bounding box center [843, 435] width 131 height 43
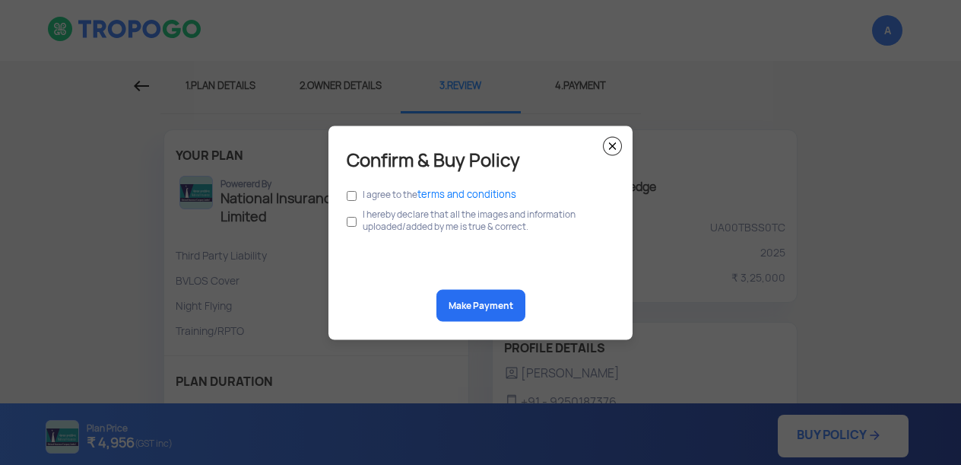
click at [354, 193] on input "checkbox" at bounding box center [352, 195] width 10 height 17
checkbox input "true"
click at [354, 211] on input "checkbox" at bounding box center [352, 221] width 10 height 29
checkbox input "true"
click at [488, 306] on button "Make Payment" at bounding box center [480, 305] width 89 height 32
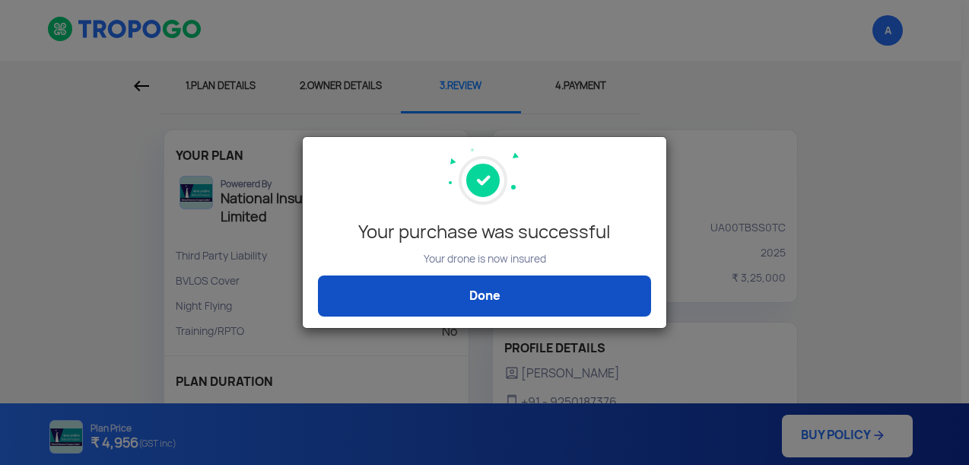
click at [472, 301] on link "Done" at bounding box center [484, 295] width 333 height 41
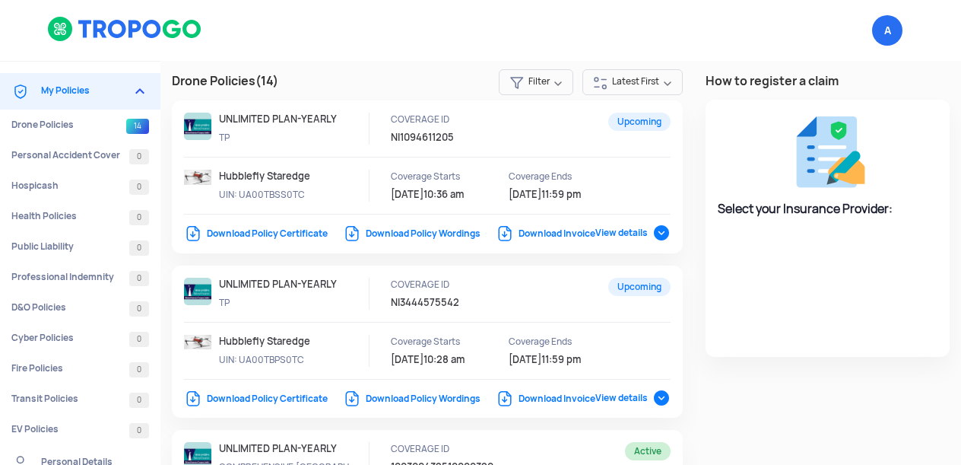
select select "National Insurance"
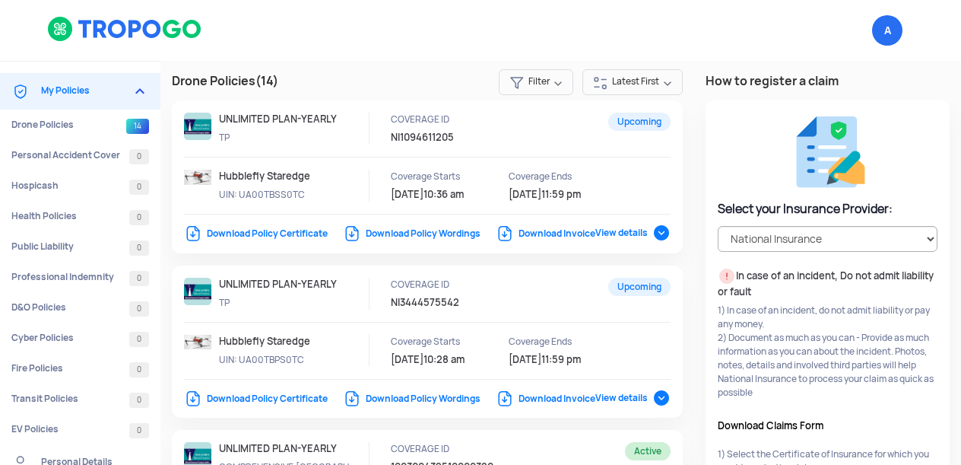
click at [243, 237] on link "Download Policy Certificate" at bounding box center [256, 233] width 144 height 12
click at [602, 5] on div "A Logout" at bounding box center [628, 30] width 593 height 61
